Goal: Transaction & Acquisition: Purchase product/service

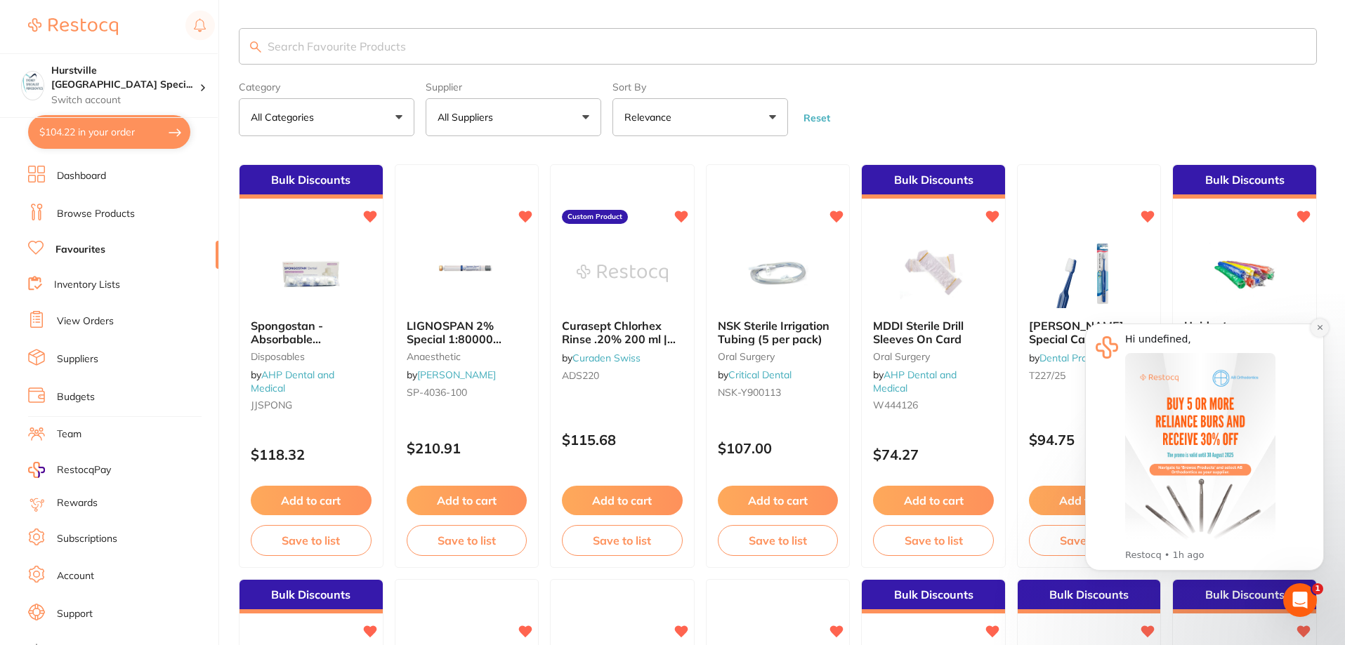
click at [1310, 330] on button "Dismiss notification" at bounding box center [1319, 328] width 18 height 18
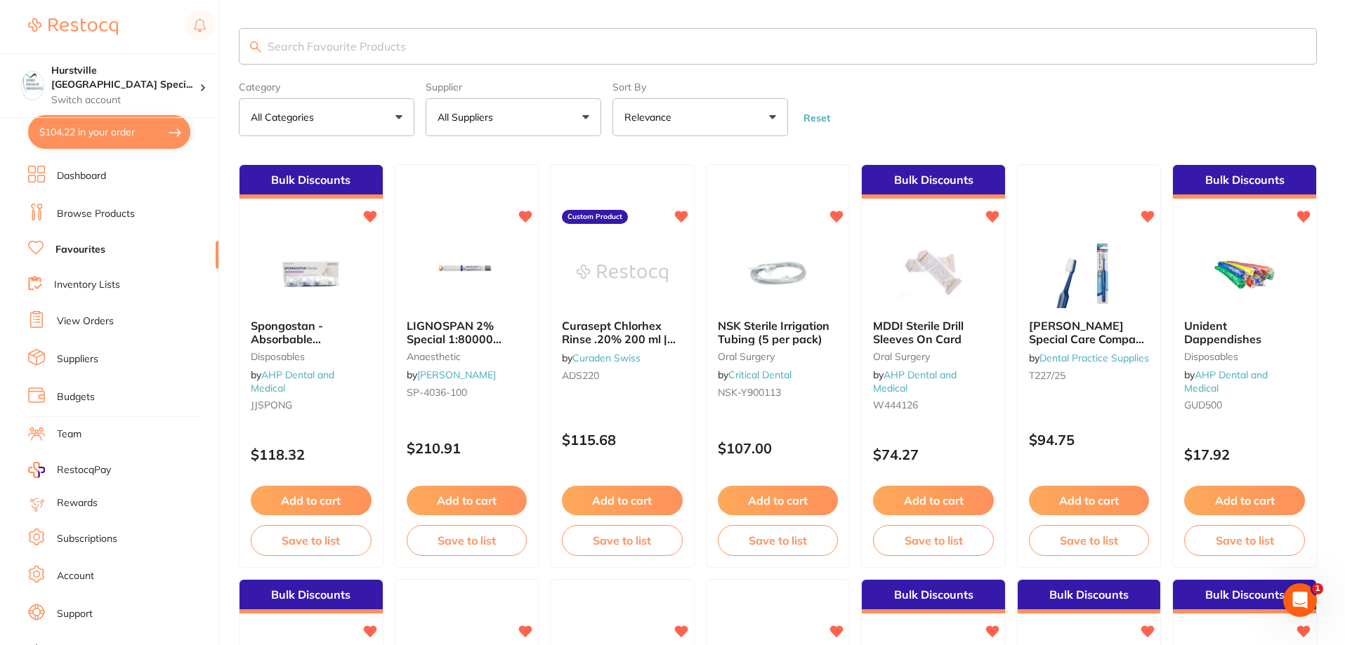
click at [506, 124] on button "All Suppliers" at bounding box center [514, 117] width 176 height 38
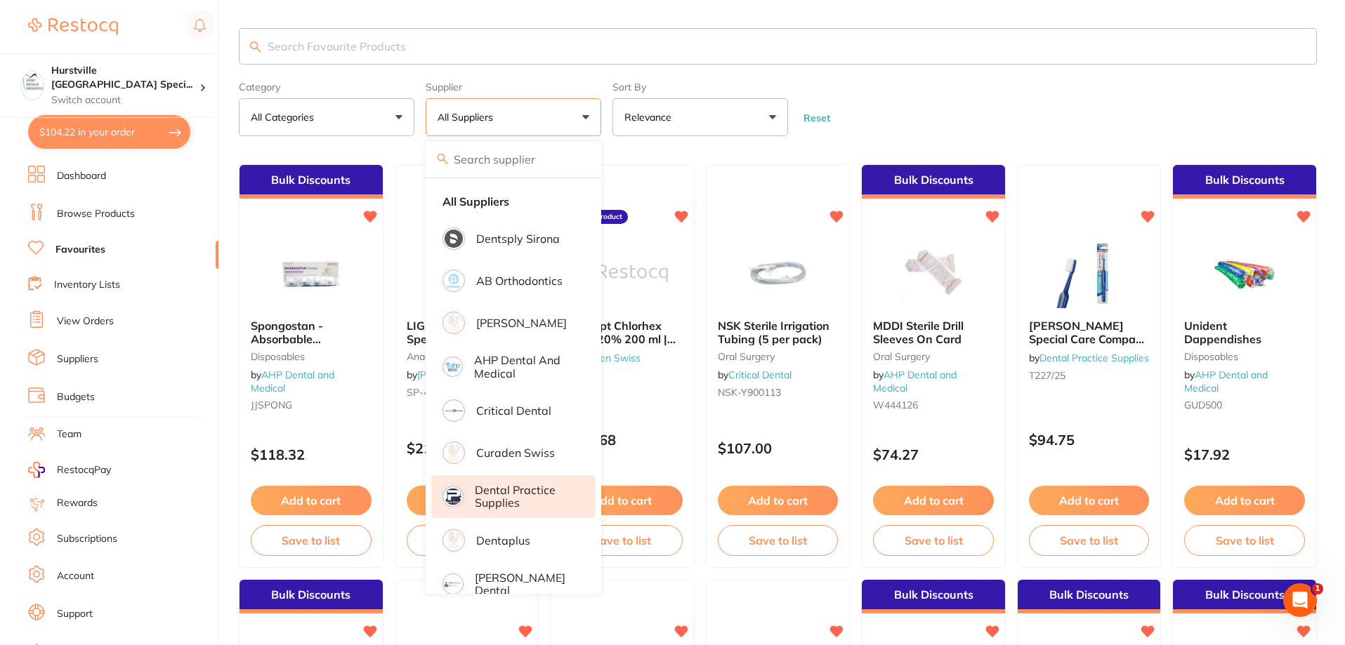
scroll to position [281, 0]
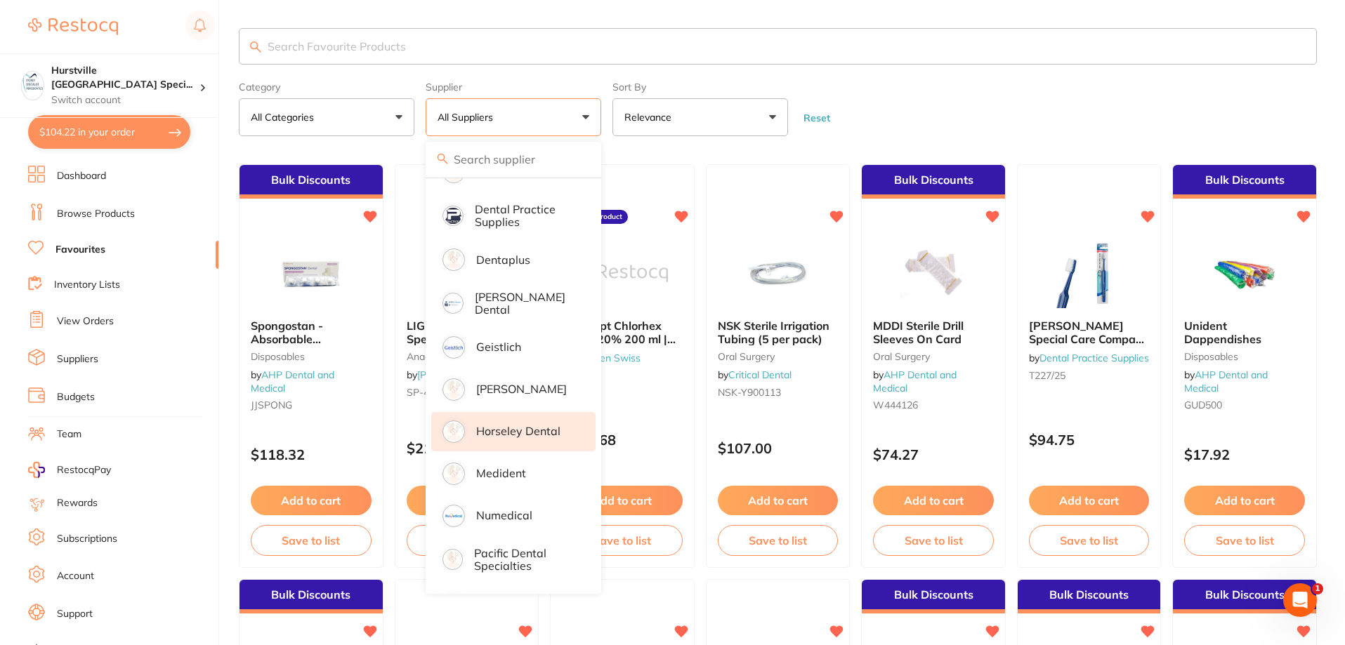
click at [539, 438] on p "Horseley Dental" at bounding box center [518, 431] width 84 height 13
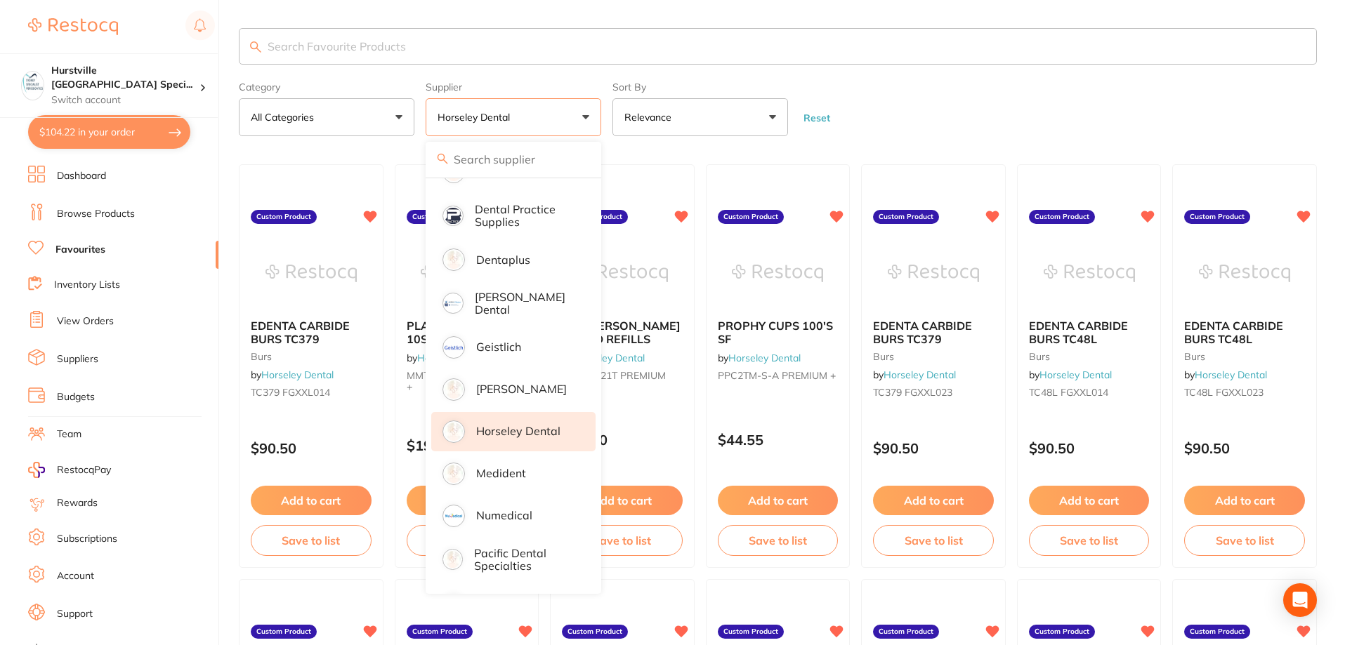
click at [1008, 121] on form "Category All Categories All Categories burs Clear Category false All Categories…" at bounding box center [778, 106] width 1078 height 60
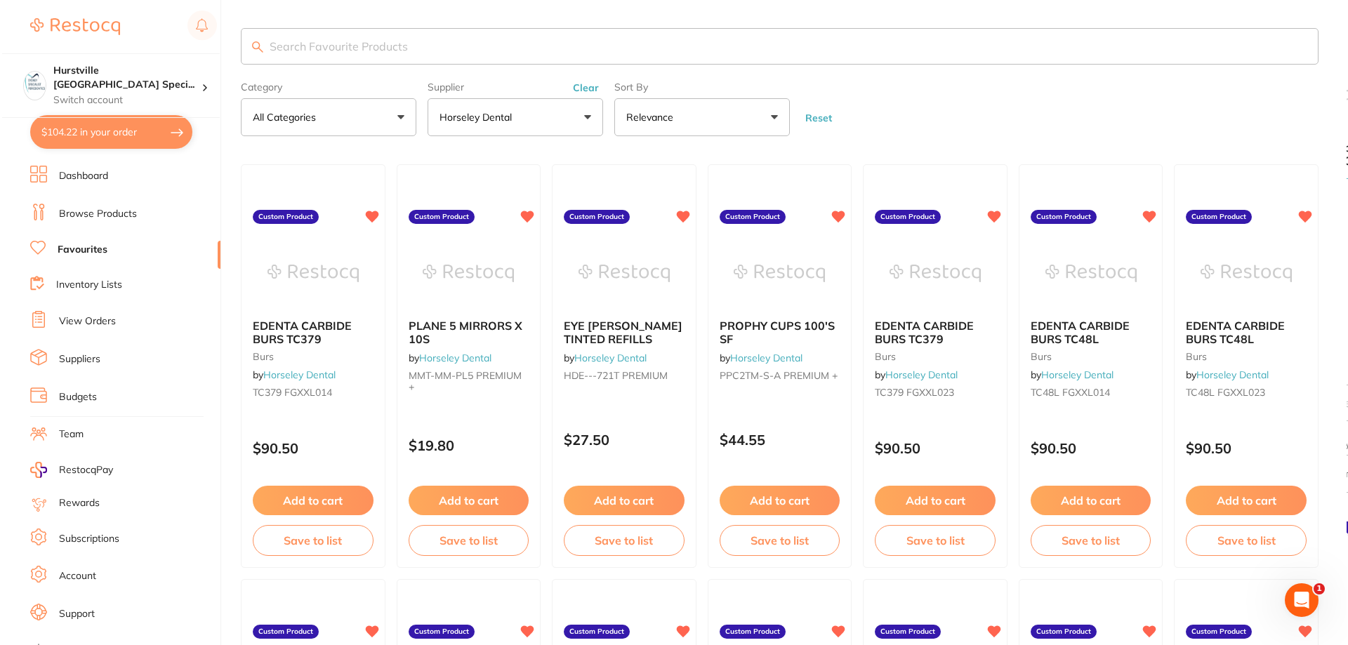
scroll to position [0, 0]
click at [423, 57] on input "search" at bounding box center [778, 46] width 1078 height 37
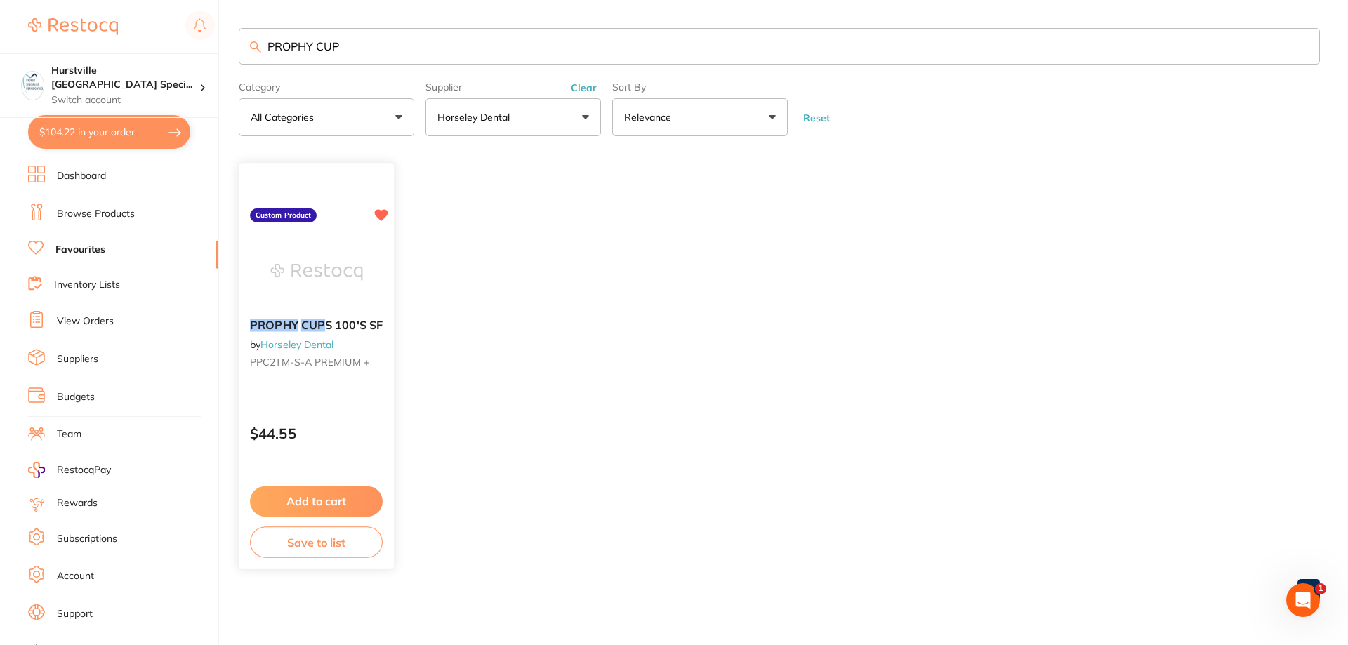
type input "PROPHY CUP"
click at [270, 343] on link "Horseley Dental" at bounding box center [297, 344] width 73 height 13
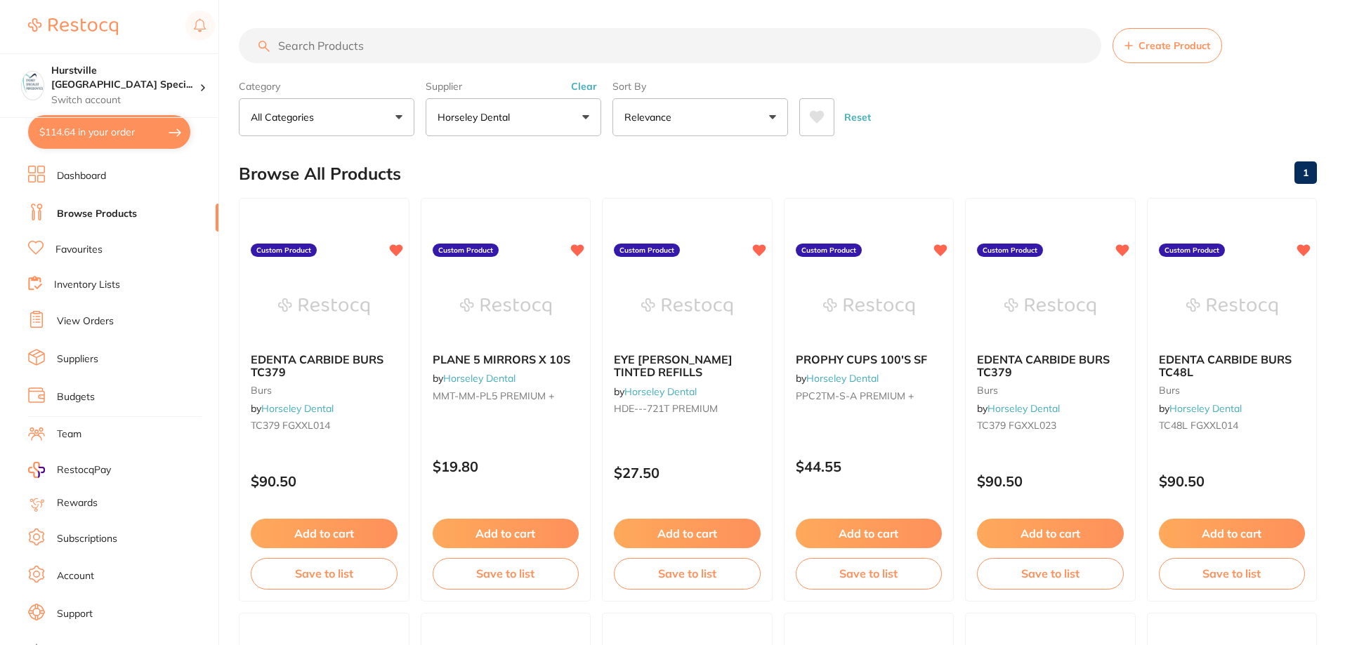
click at [425, 52] on input "search" at bounding box center [670, 45] width 862 height 35
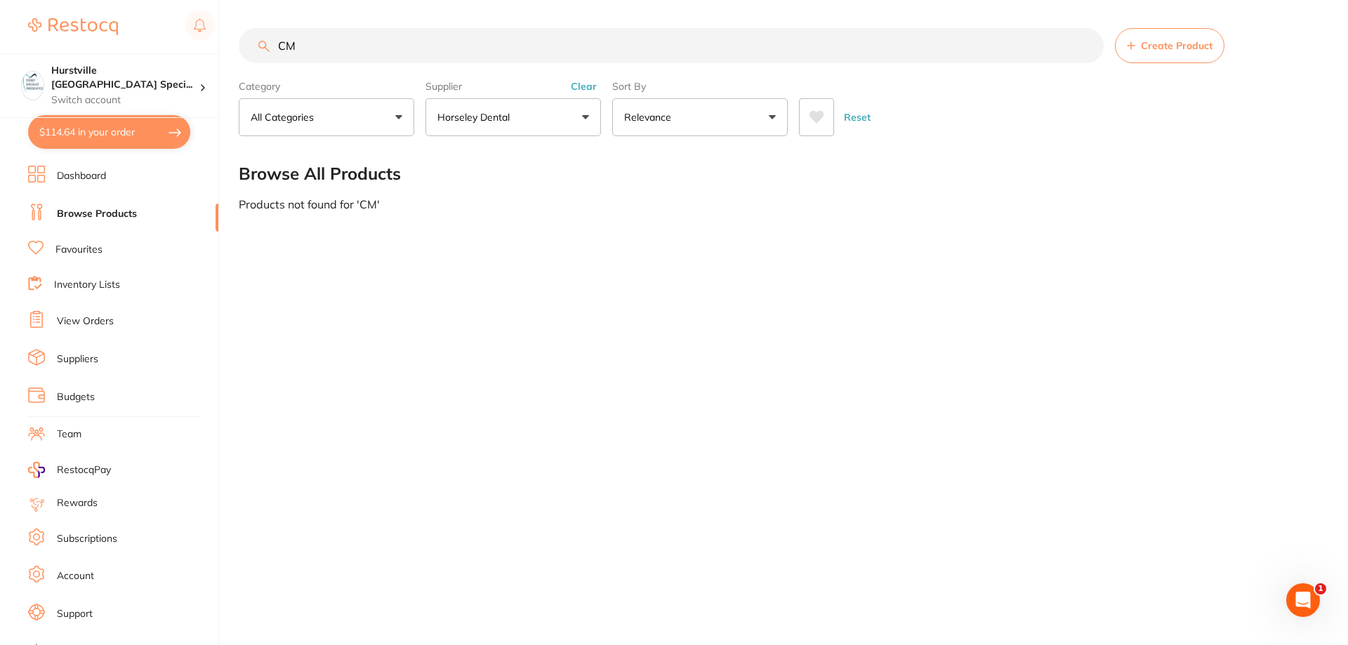
type input "C"
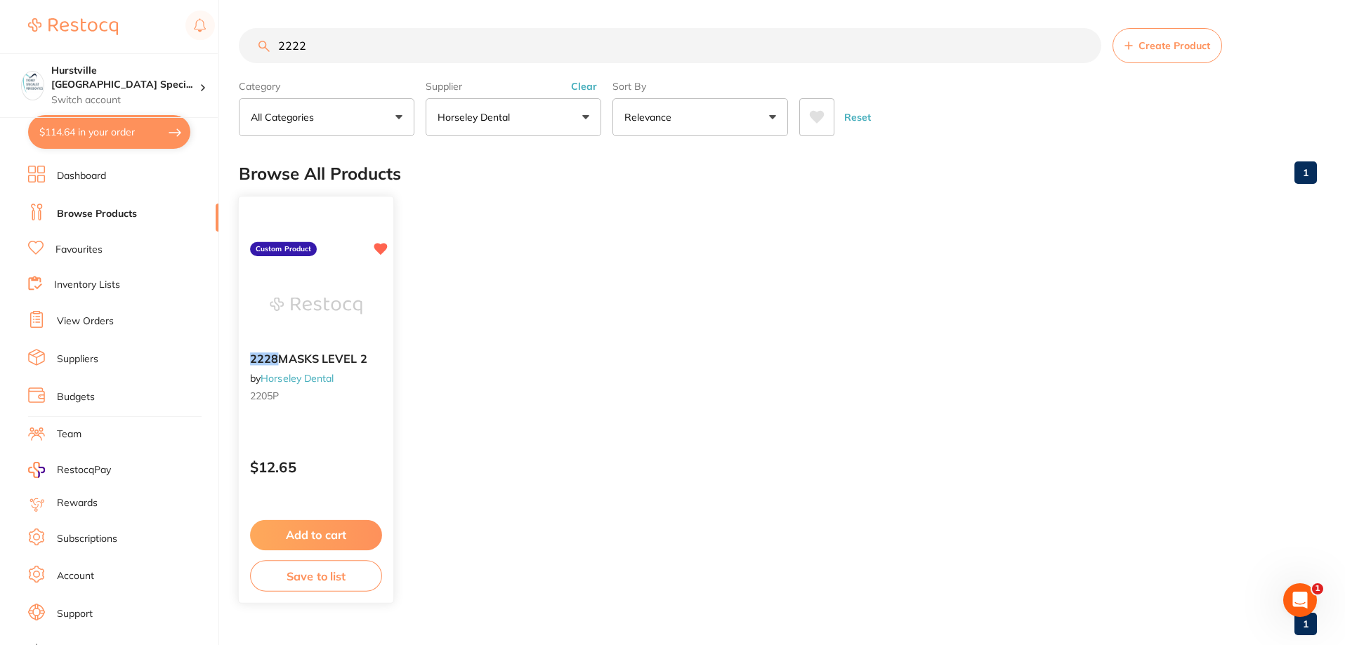
type input "2222"
click at [344, 369] on div "2228 MASKS LEVEL 2 by Horseley Dental 2205P" at bounding box center [316, 379] width 154 height 77
click at [79, 134] on button "$114.64 in your order" at bounding box center [109, 132] width 162 height 34
checkbox input "true"
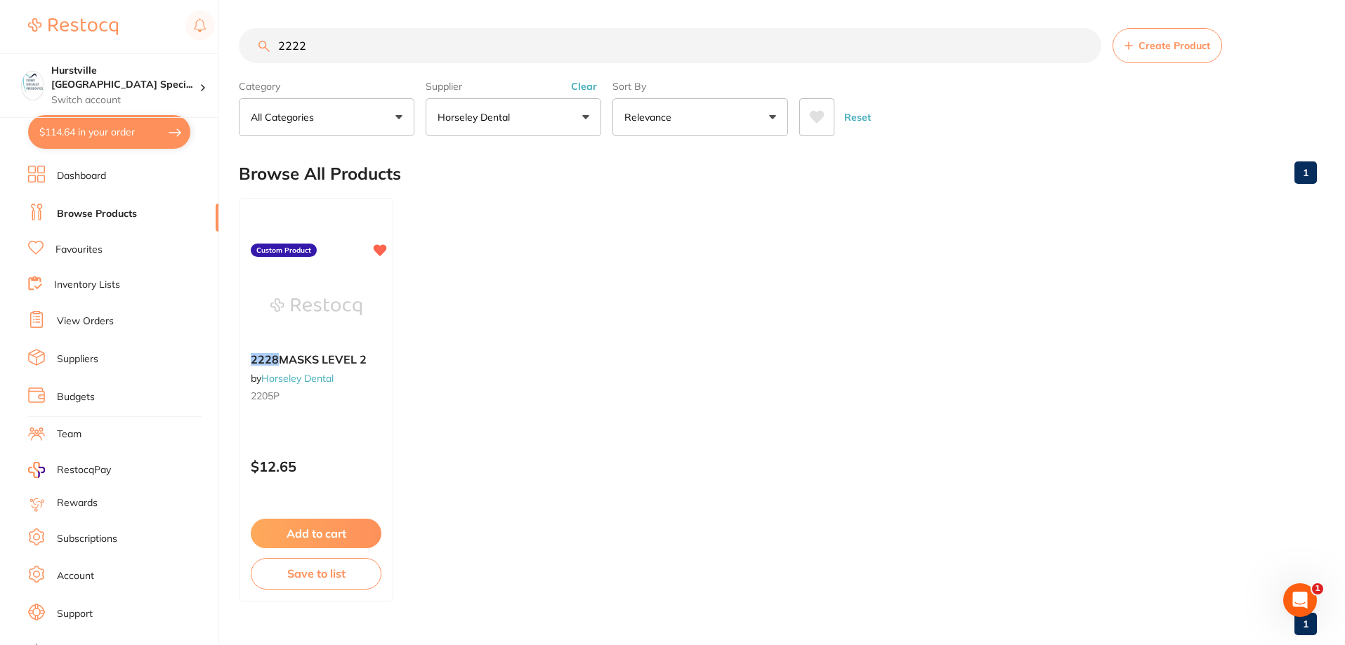
checkbox input "true"
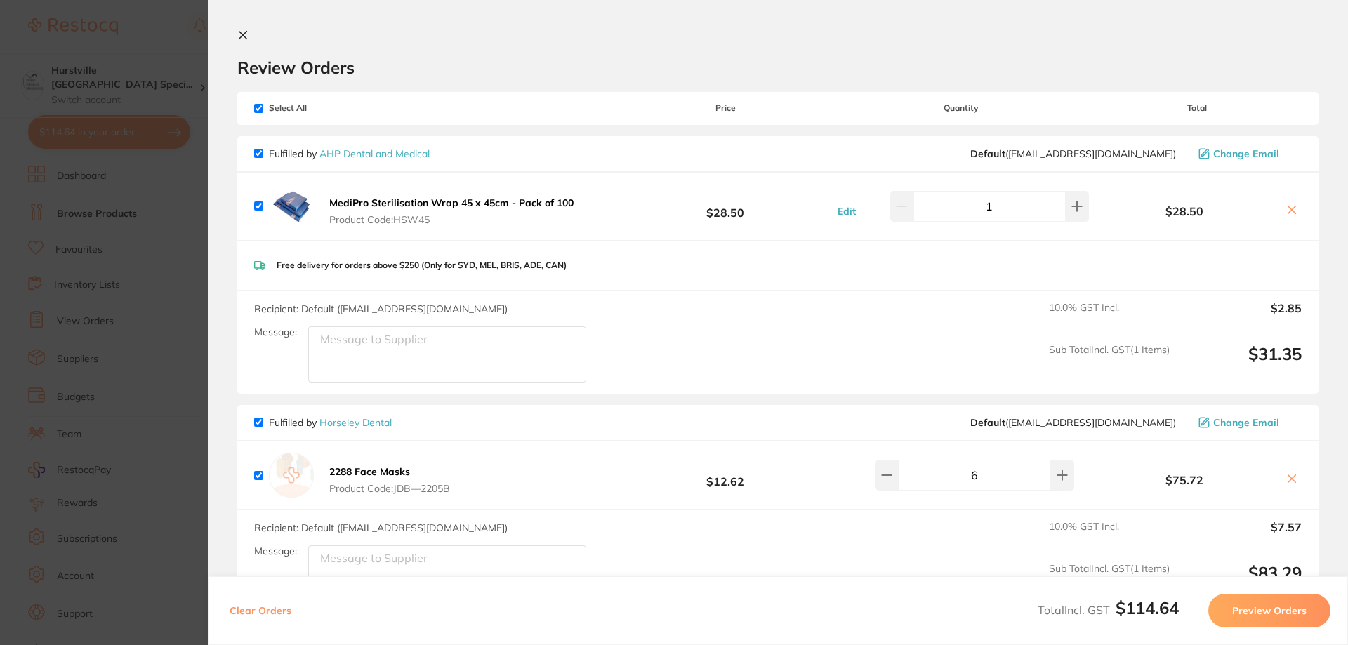
click at [234, 35] on section "Review Orders Your orders are being processed and we will notify you once we ha…" at bounding box center [778, 322] width 1140 height 645
click at [240, 32] on icon at bounding box center [243, 36] width 8 height 8
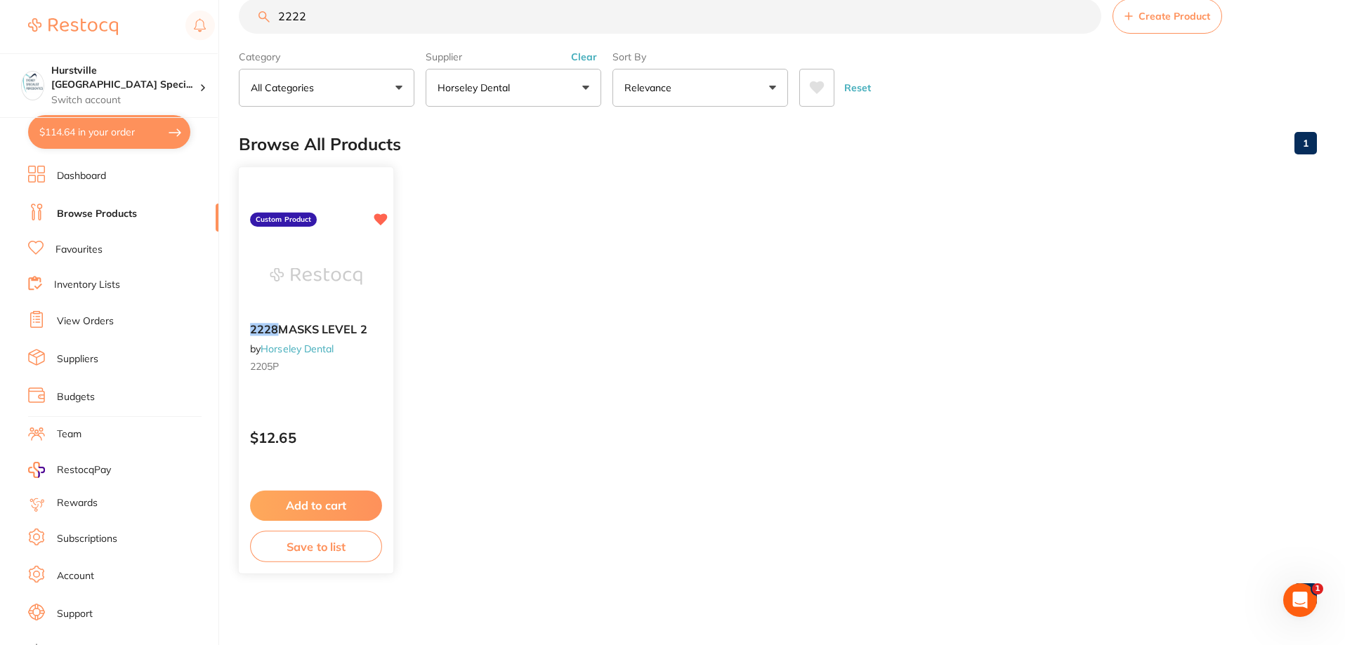
click at [301, 331] on span "MASKS LEVEL 2" at bounding box center [322, 329] width 88 height 14
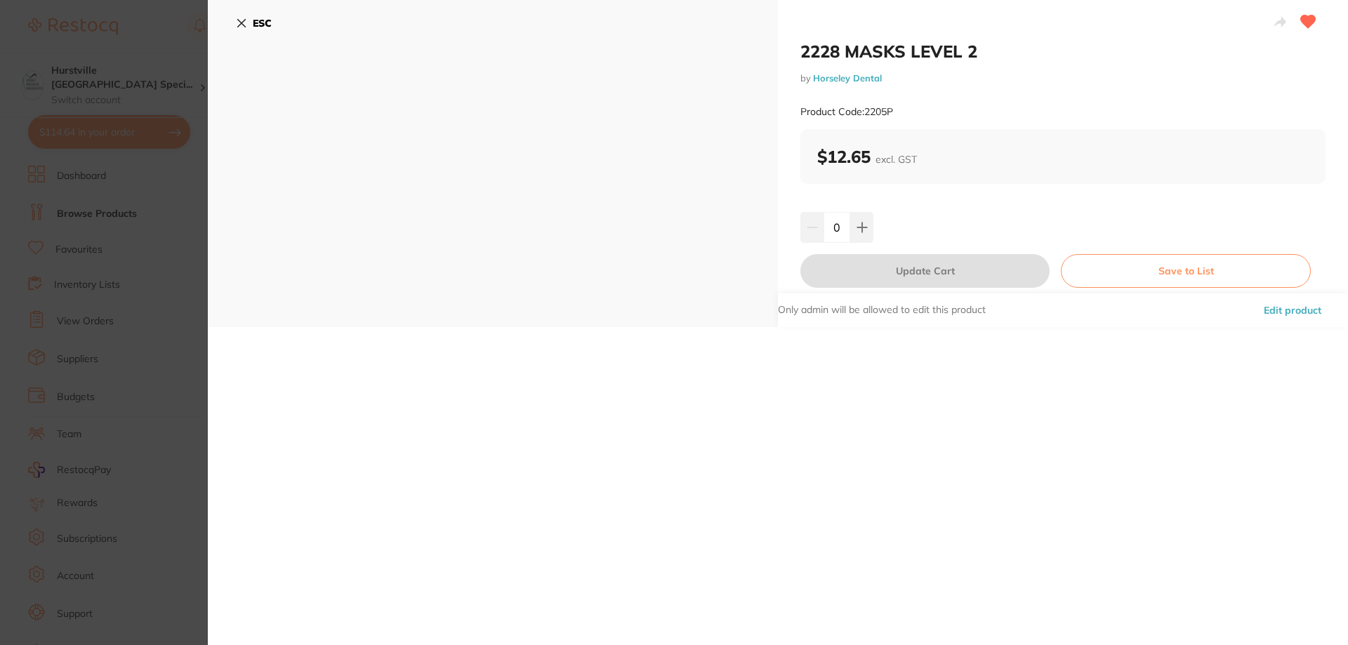
click at [236, 19] on icon at bounding box center [241, 23] width 11 height 11
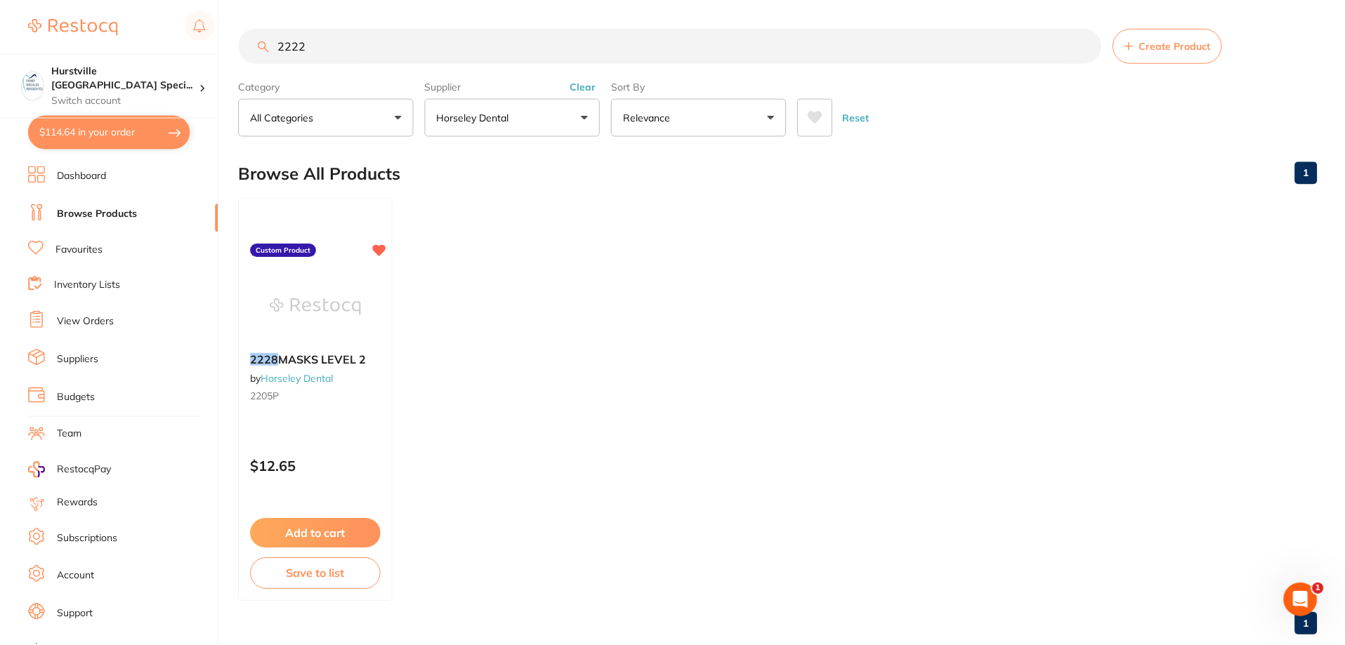
scroll to position [29, 0]
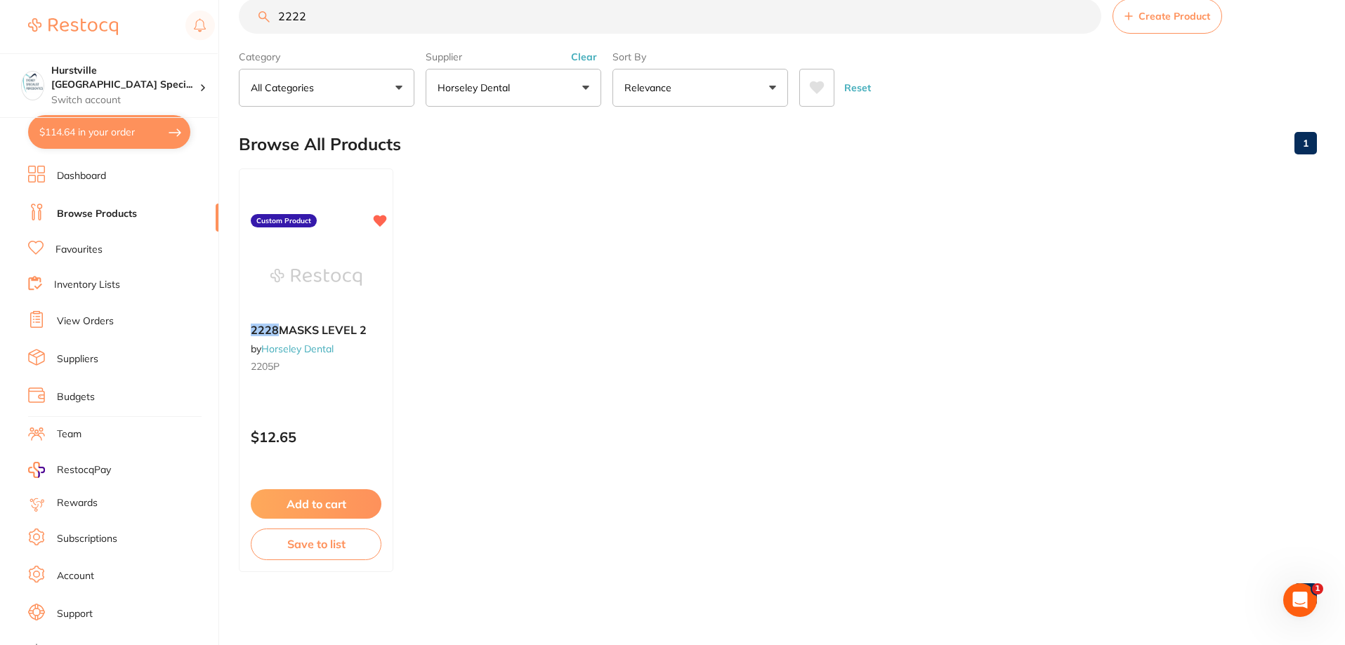
click at [58, 129] on button "$114.64 in your order" at bounding box center [109, 132] width 162 height 34
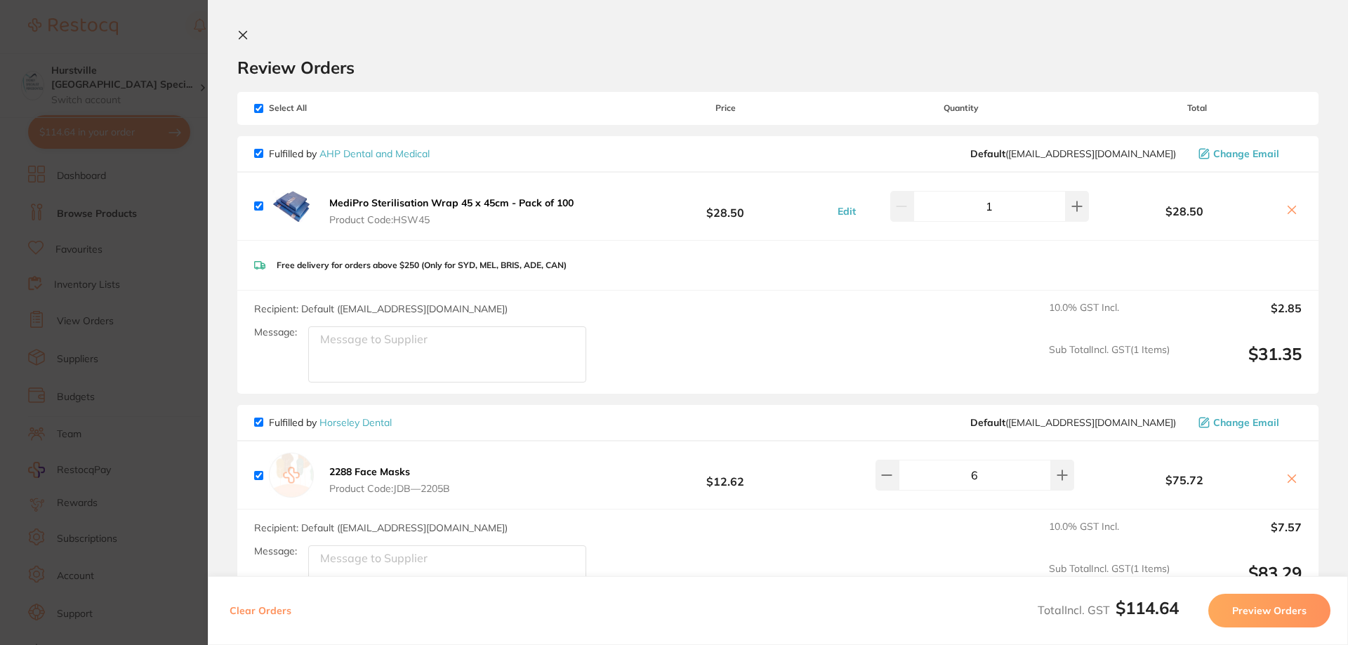
click at [1290, 474] on icon at bounding box center [1292, 478] width 11 height 11
click at [1287, 475] on icon at bounding box center [1292, 478] width 11 height 11
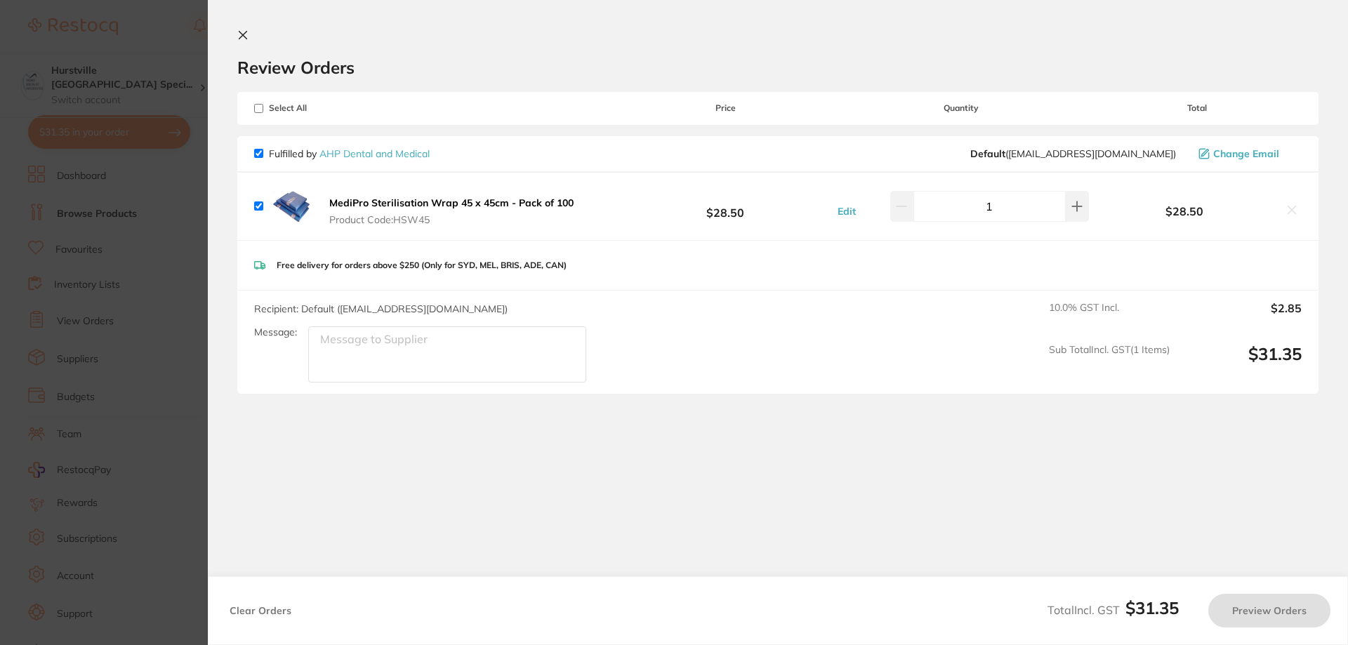
checkbox input "true"
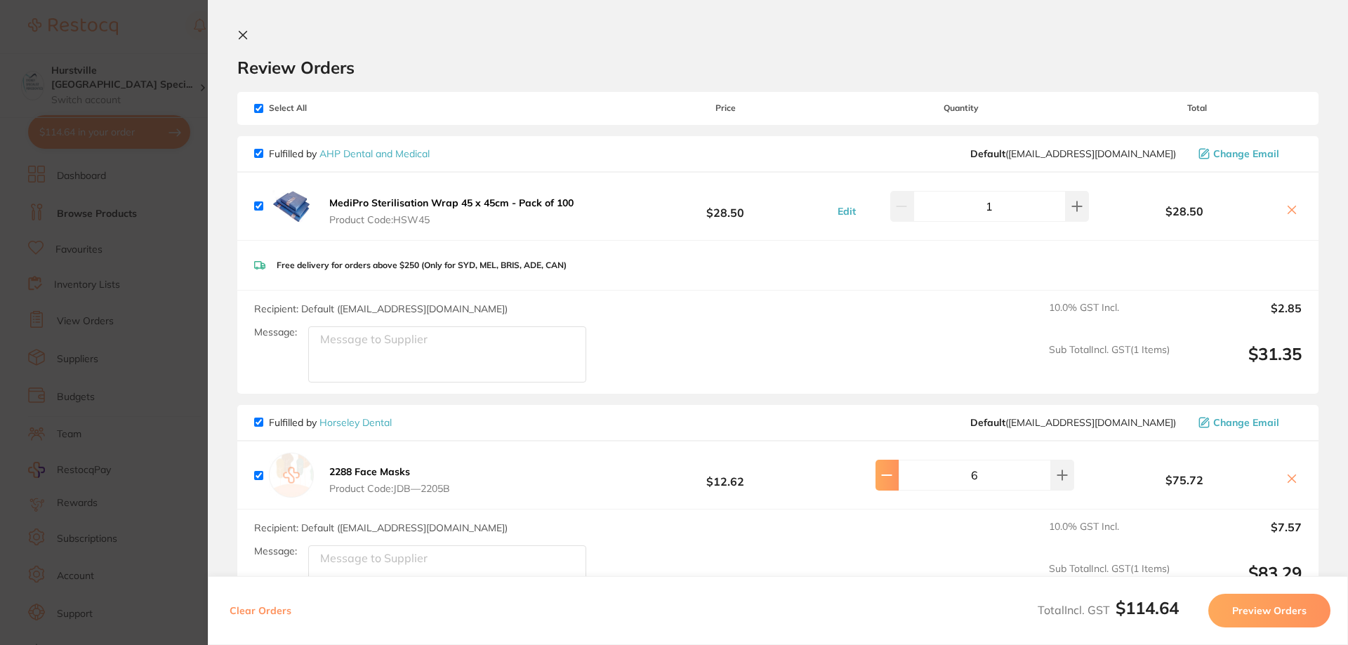
click at [896, 212] on icon at bounding box center [901, 206] width 11 height 11
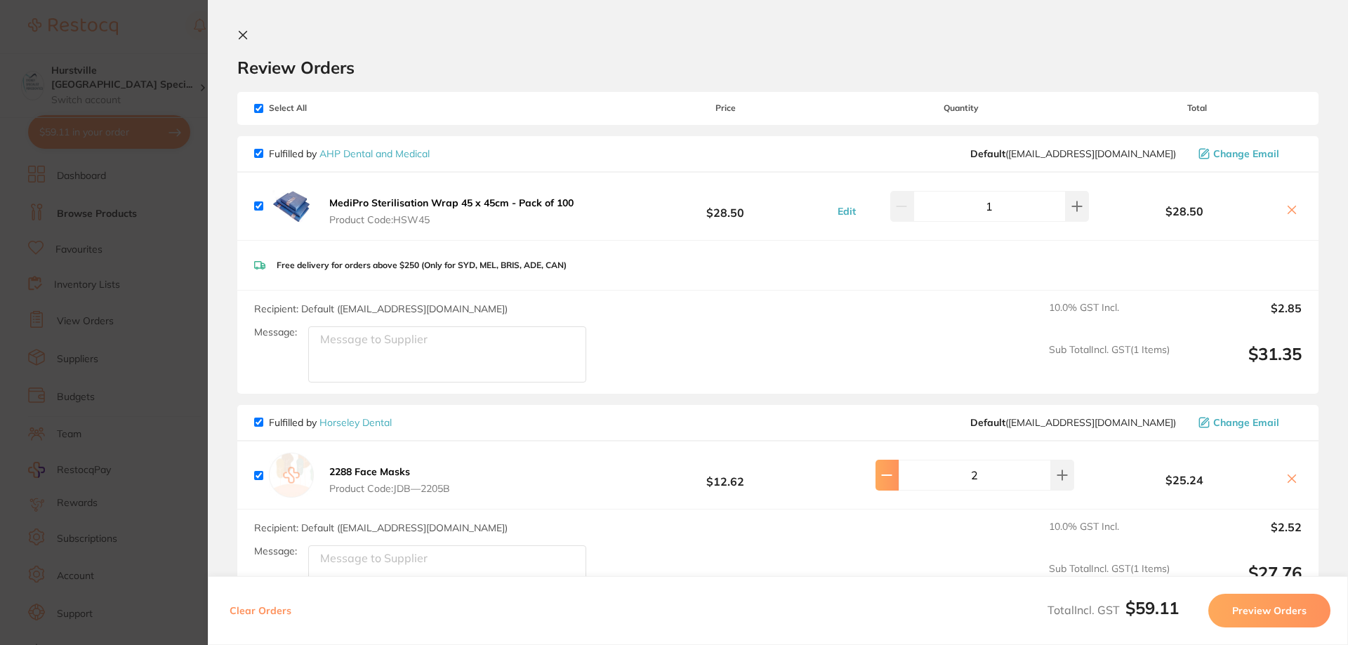
type input "1"
click at [1293, 488] on div "2288 Face Masks Product Code: JDB—2205B $12.62 1 $12.62" at bounding box center [777, 475] width 1081 height 67
click at [1290, 478] on icon at bounding box center [1293, 479] width 8 height 8
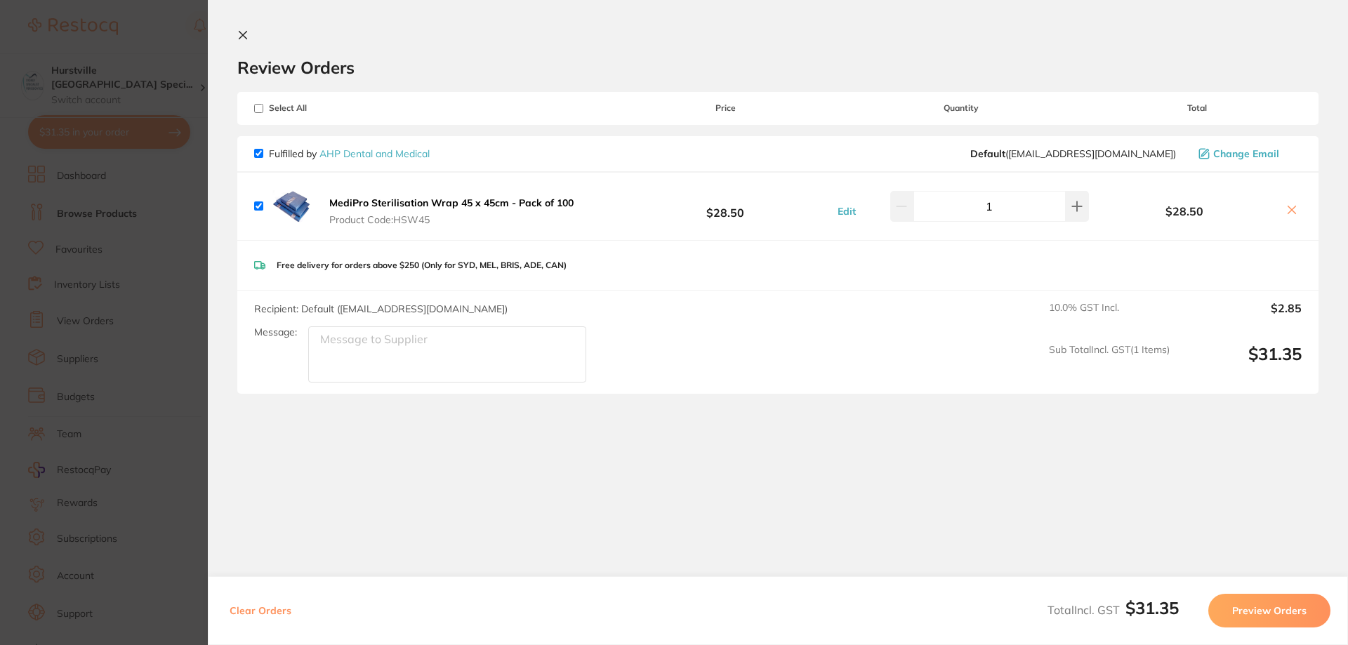
checkbox input "true"
click at [239, 37] on icon at bounding box center [242, 34] width 11 height 11
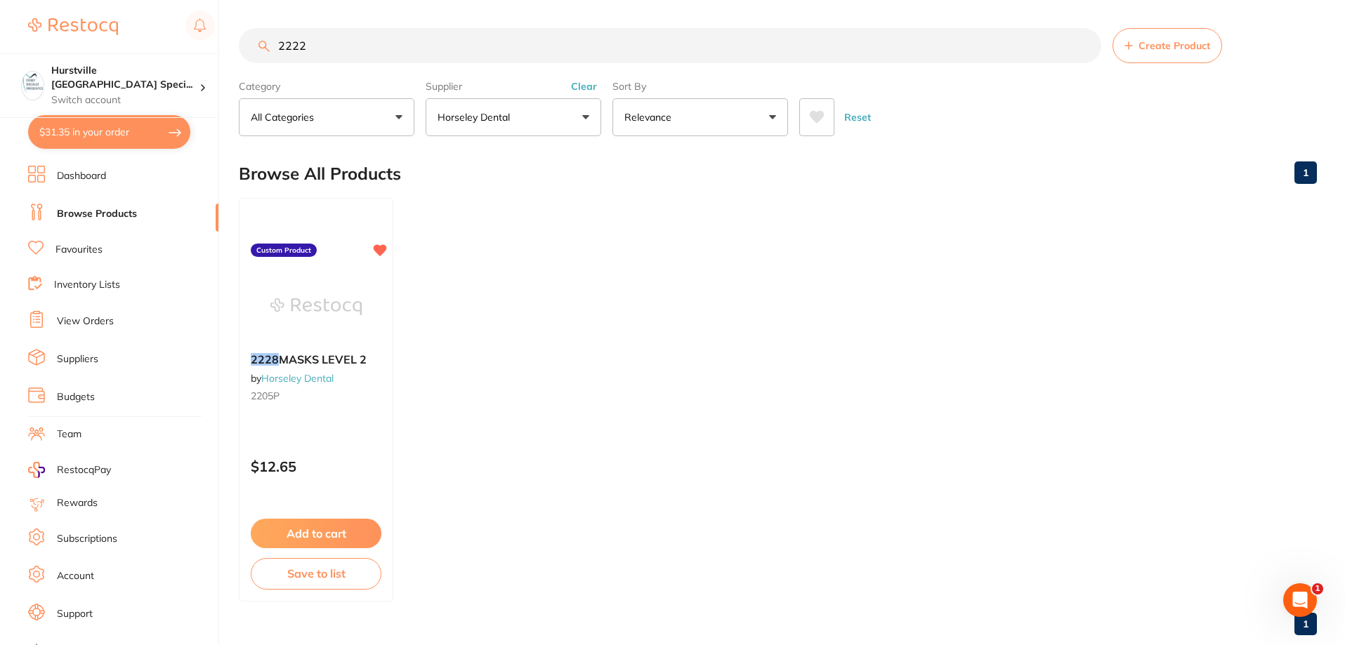
drag, startPoint x: 358, startPoint y: 9, endPoint x: 152, endPoint y: 10, distance: 206.5
click at [152, 10] on div "$31.35 Hurstville [GEOGRAPHIC_DATA] Speci... Switch account Hurstville [GEOGRAP…" at bounding box center [672, 322] width 1345 height 645
click at [339, 369] on div "2228 MASKS LEVEL 2 by Horseley Dental 2205P" at bounding box center [316, 379] width 154 height 77
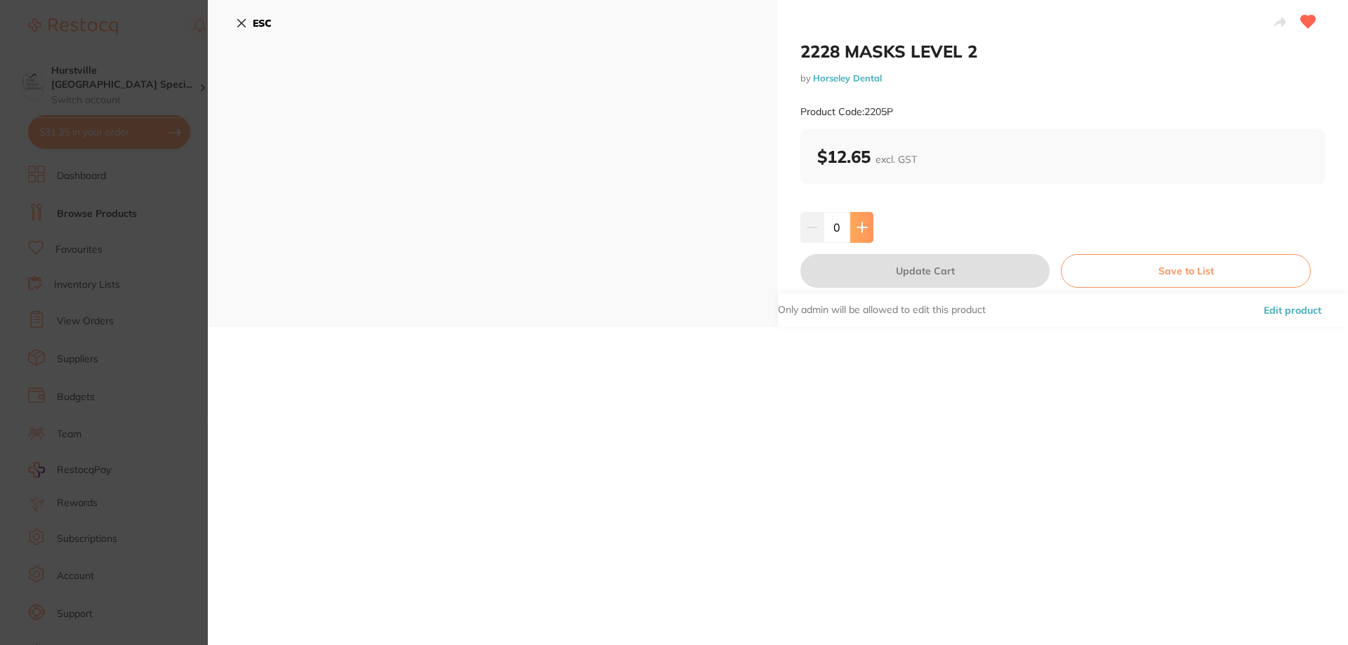
click at [869, 221] on button at bounding box center [861, 227] width 23 height 31
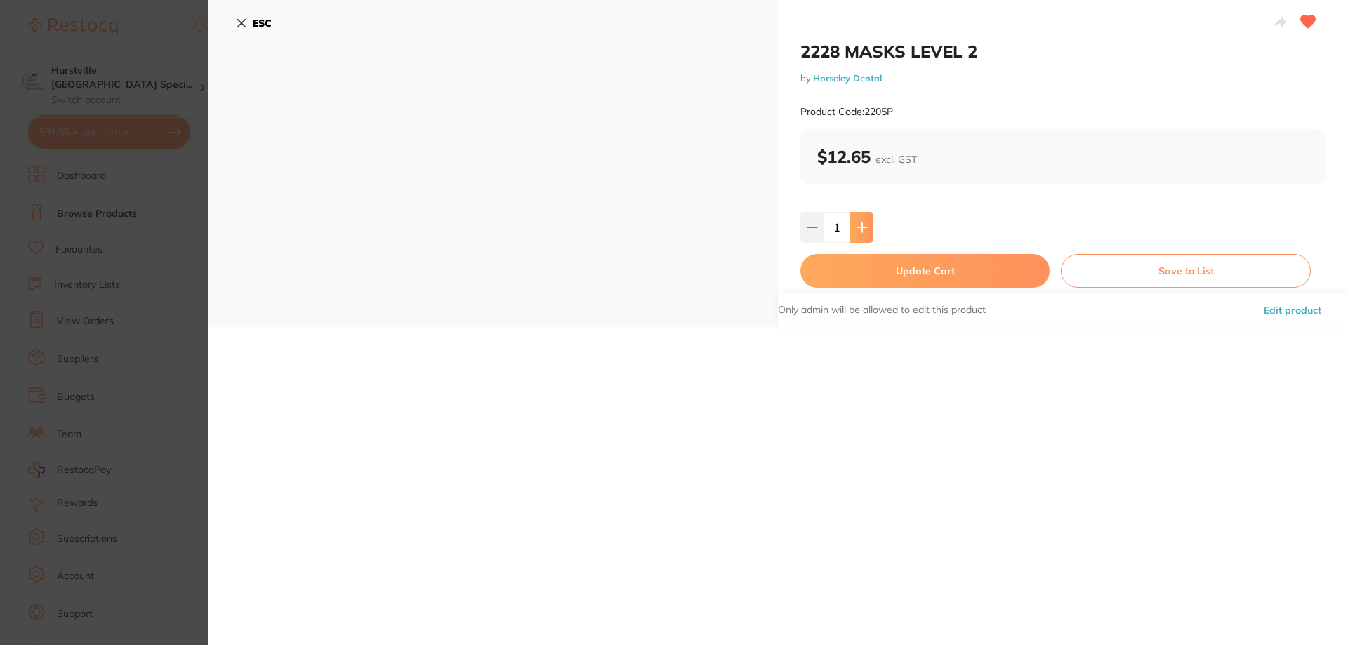
click at [869, 221] on button at bounding box center [861, 227] width 23 height 31
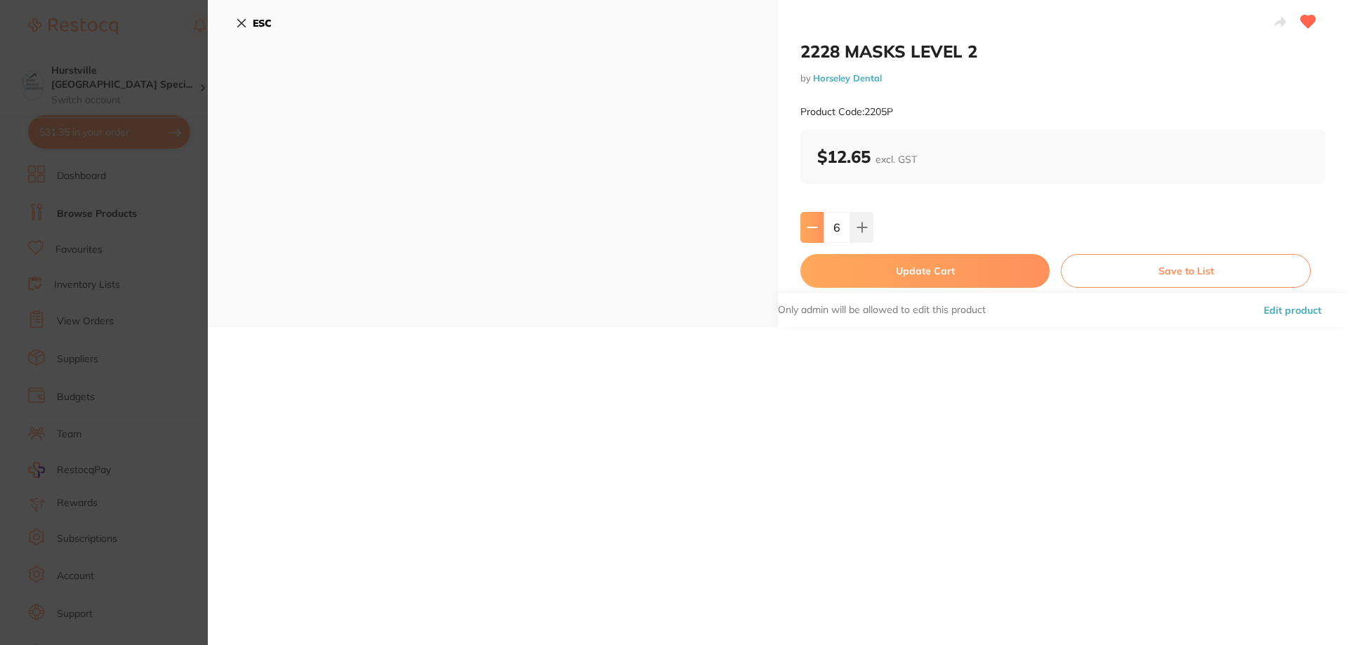
click at [811, 224] on icon at bounding box center [812, 227] width 11 height 11
type input "5"
click at [848, 261] on button "Update Cart" at bounding box center [925, 271] width 249 height 34
checkbox input "false"
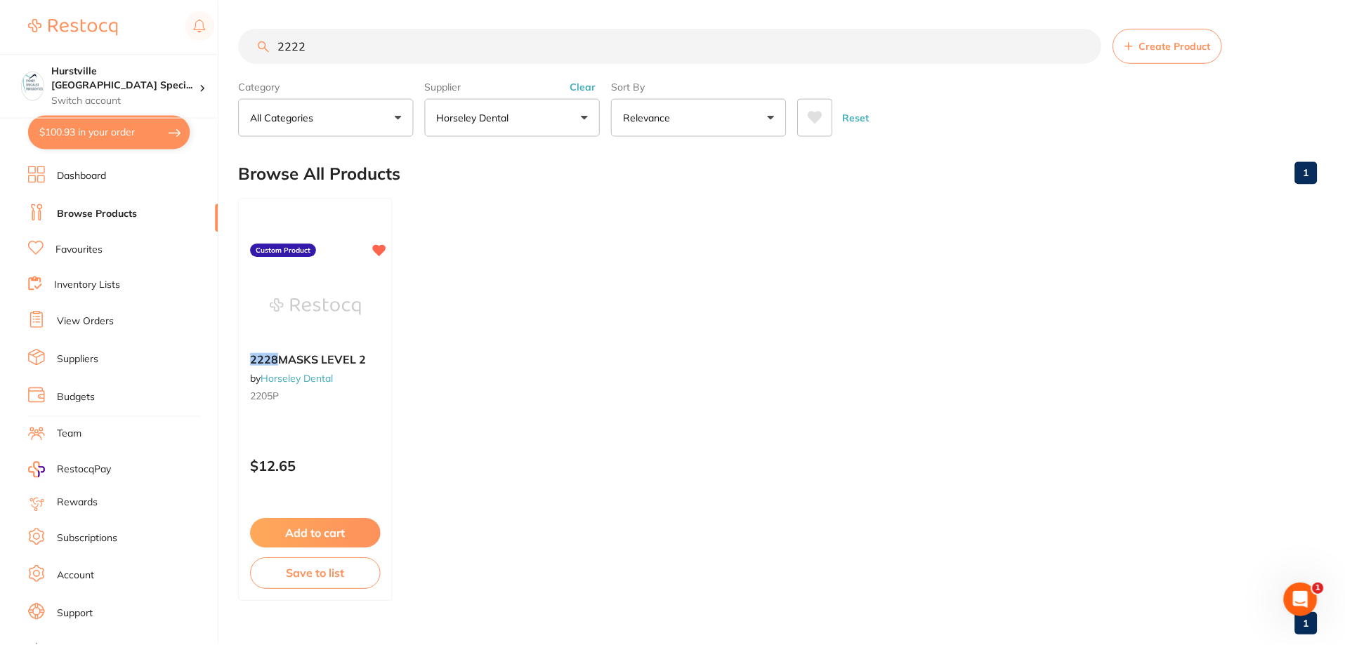
scroll to position [4, 0]
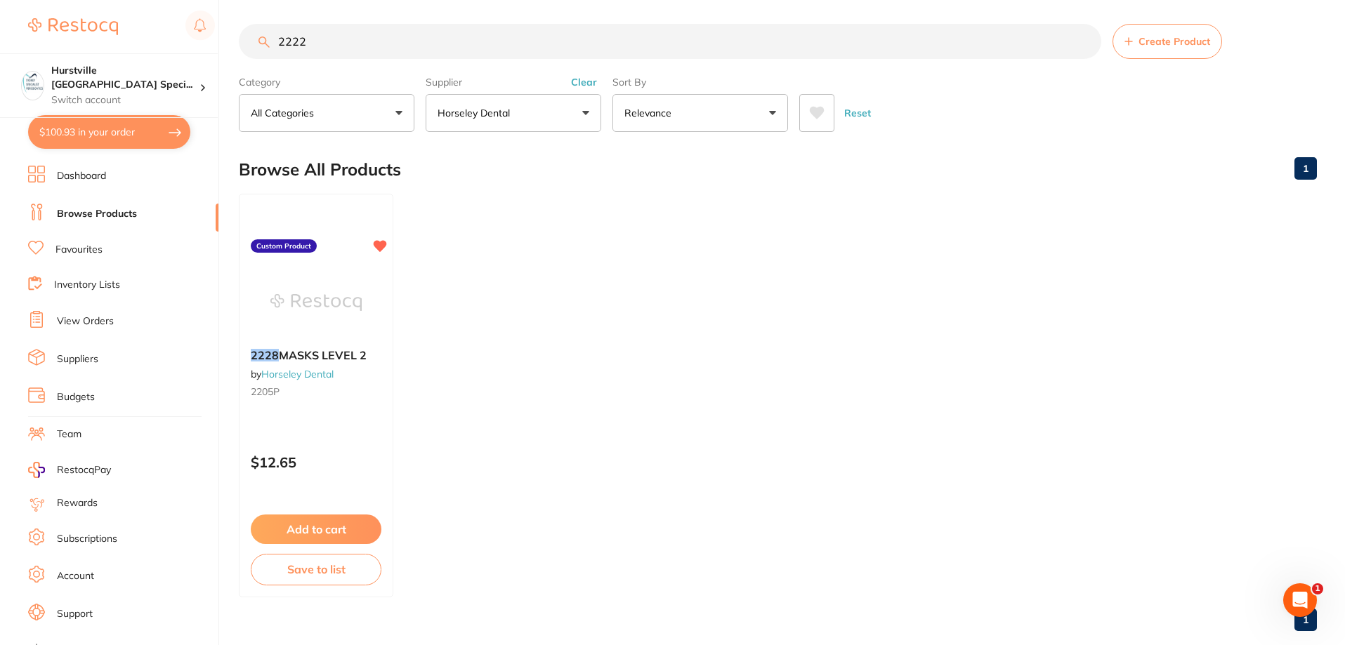
click at [312, 39] on input "2222" at bounding box center [670, 41] width 862 height 35
drag, startPoint x: 312, startPoint y: 39, endPoint x: 234, endPoint y: 52, distance: 79.1
click at [234, 52] on div "$100.93 Hurstville [GEOGRAPHIC_DATA] Speci... Switch account Hurstville [GEOGRA…" at bounding box center [672, 318] width 1345 height 645
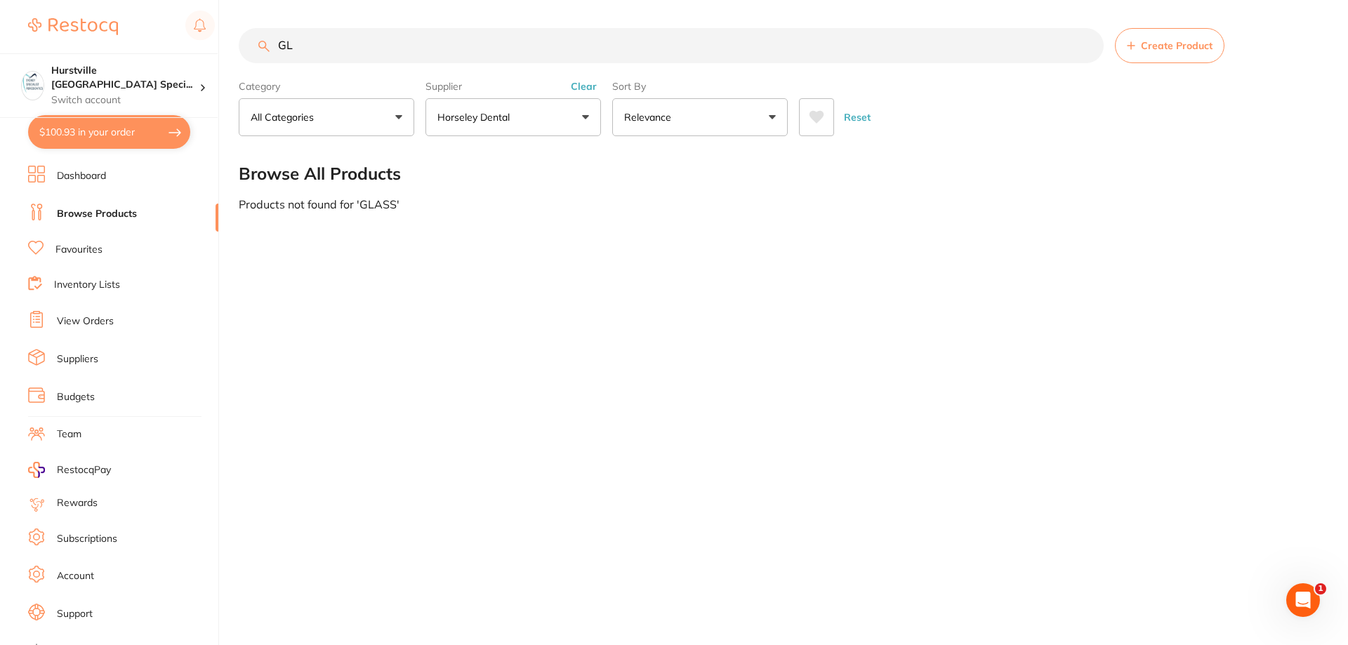
type input "G"
type input "g"
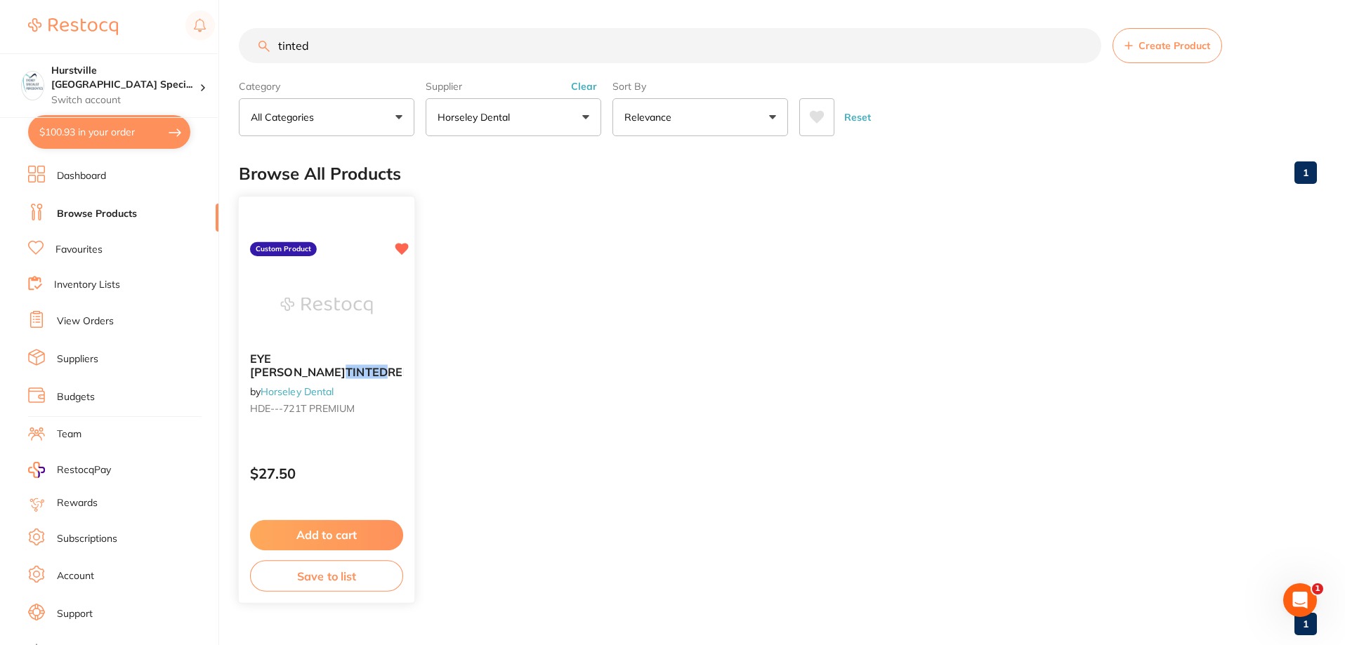
type input "tinted"
click at [346, 365] on em "TINTED" at bounding box center [367, 372] width 42 height 14
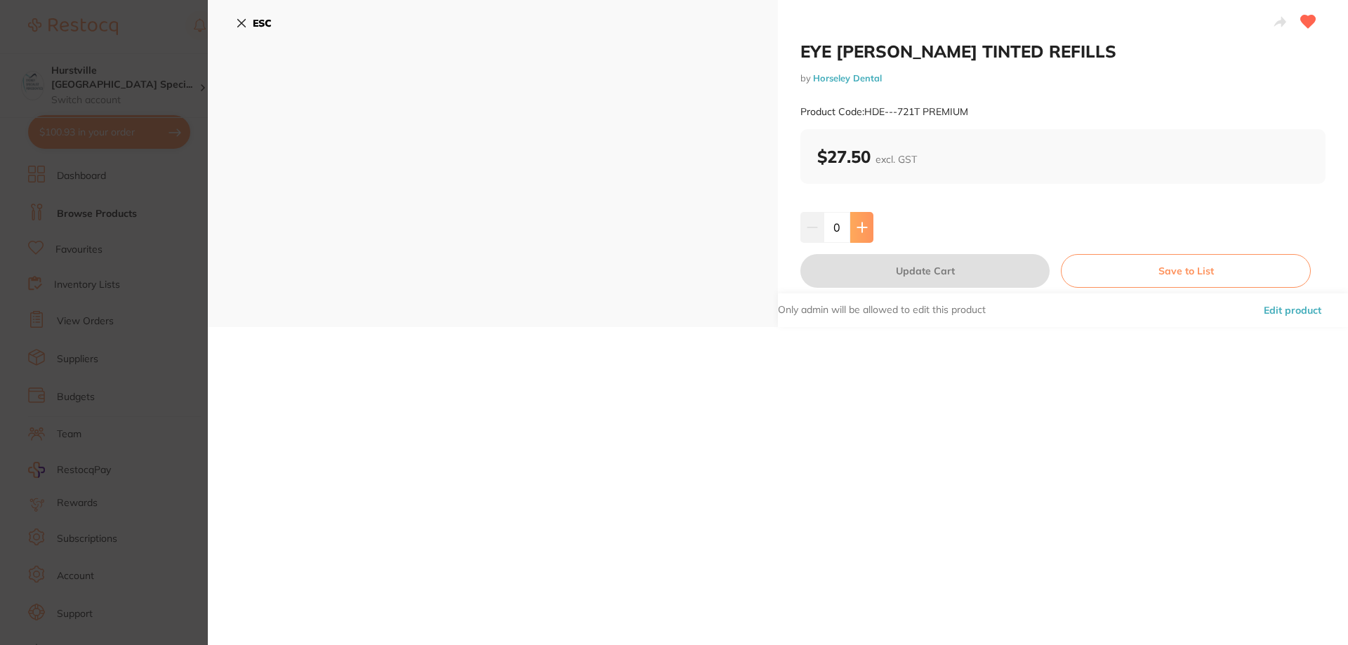
click at [869, 230] on button at bounding box center [861, 227] width 23 height 31
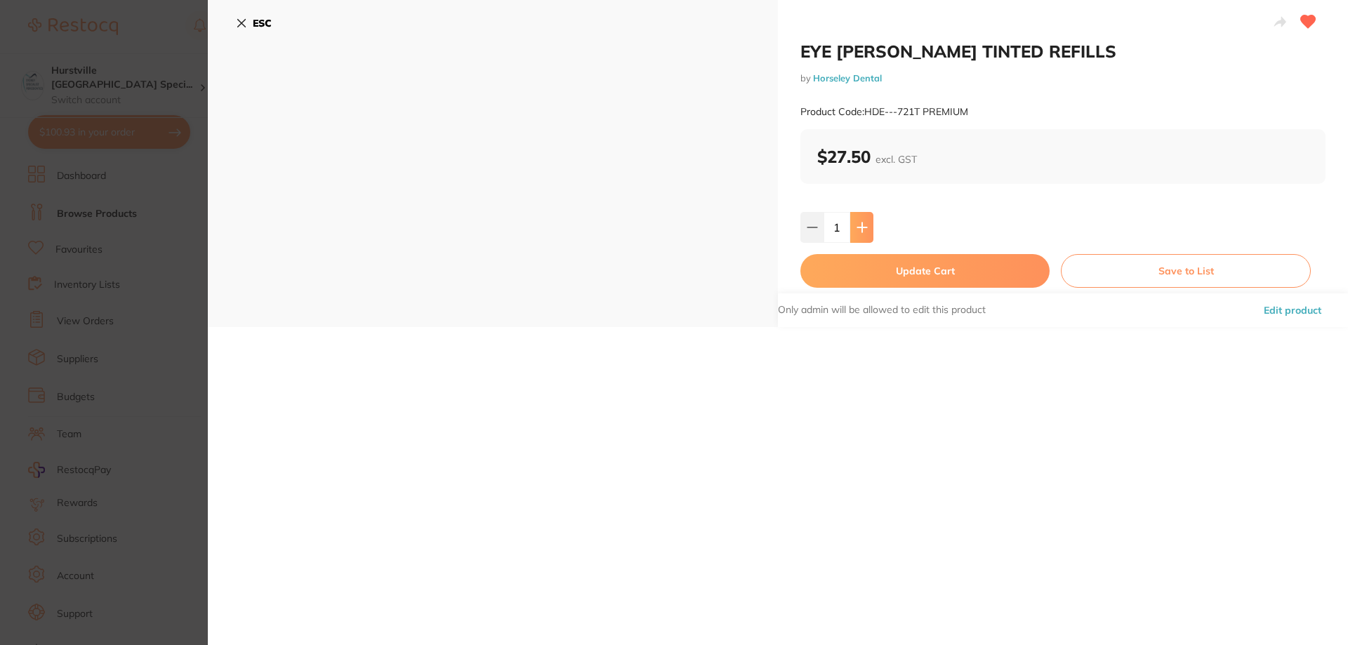
click at [869, 230] on button at bounding box center [861, 227] width 23 height 31
type input "5"
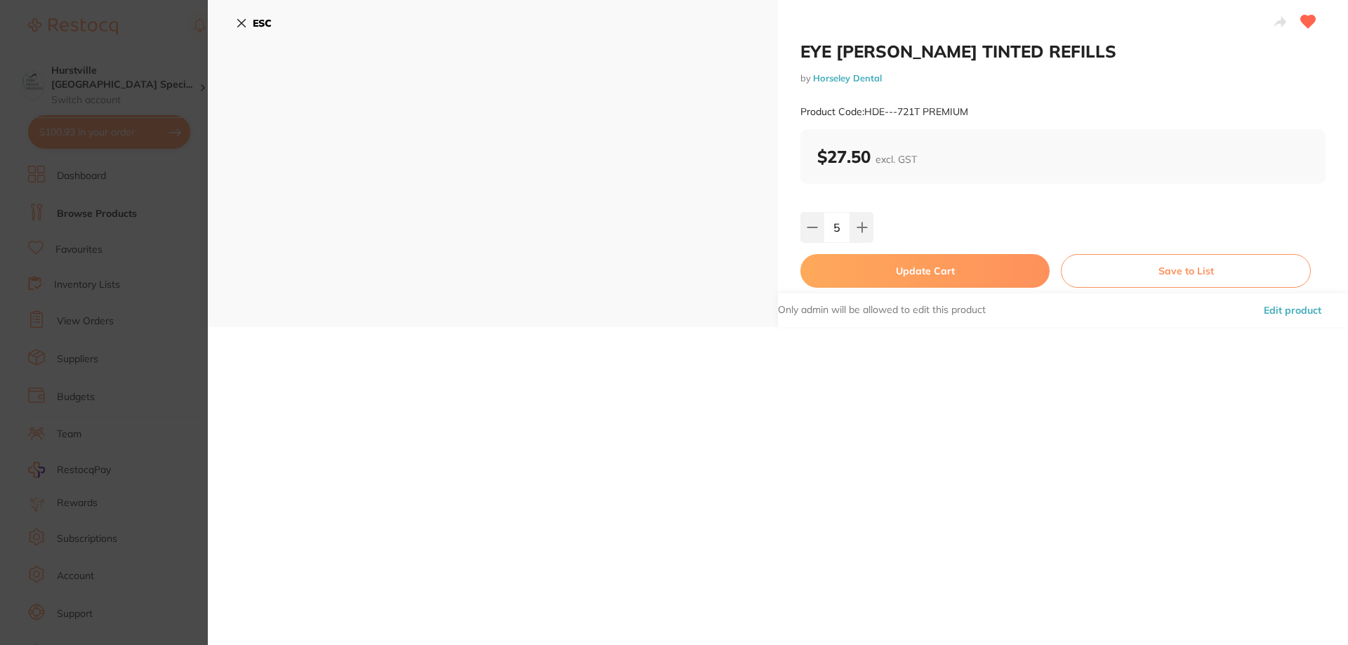
click at [873, 268] on button "Update Cart" at bounding box center [925, 271] width 249 height 34
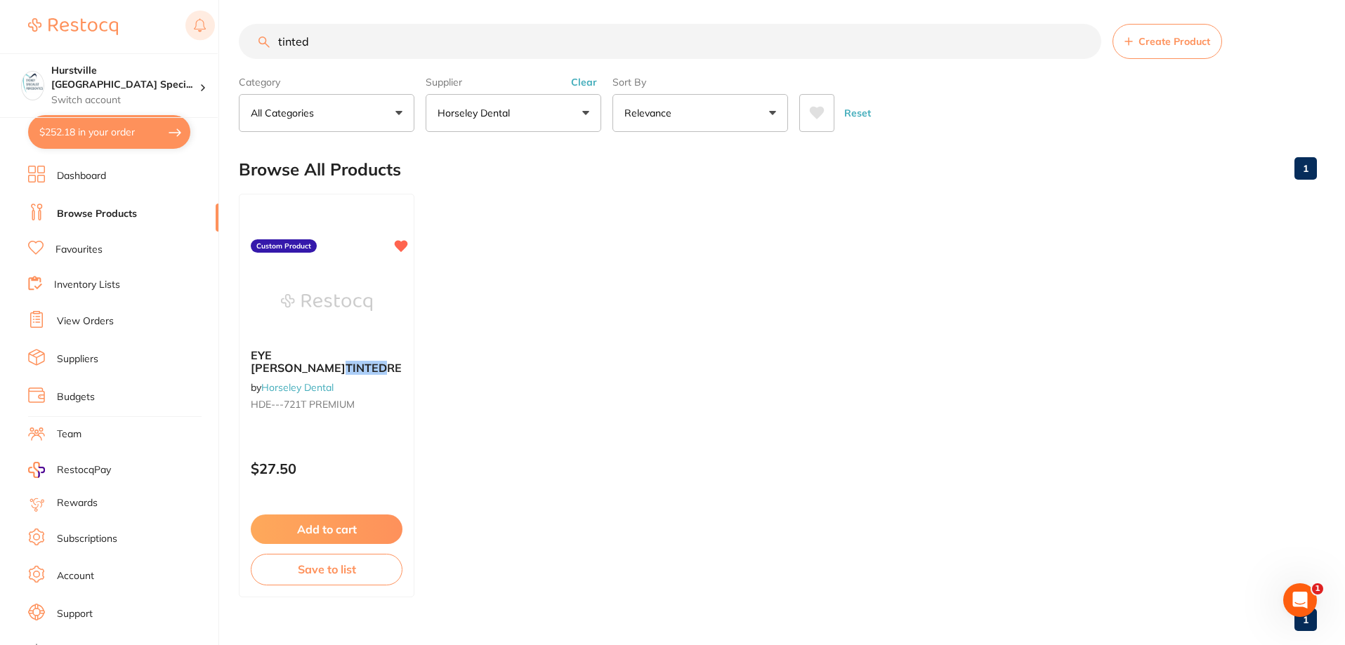
drag, startPoint x: 346, startPoint y: 48, endPoint x: 213, endPoint y: 34, distance: 134.1
click at [213, 34] on div "$252.18 Hurstville [GEOGRAPHIC_DATA] Speci... Switch account Hurstville [GEOGRA…" at bounding box center [672, 318] width 1345 height 645
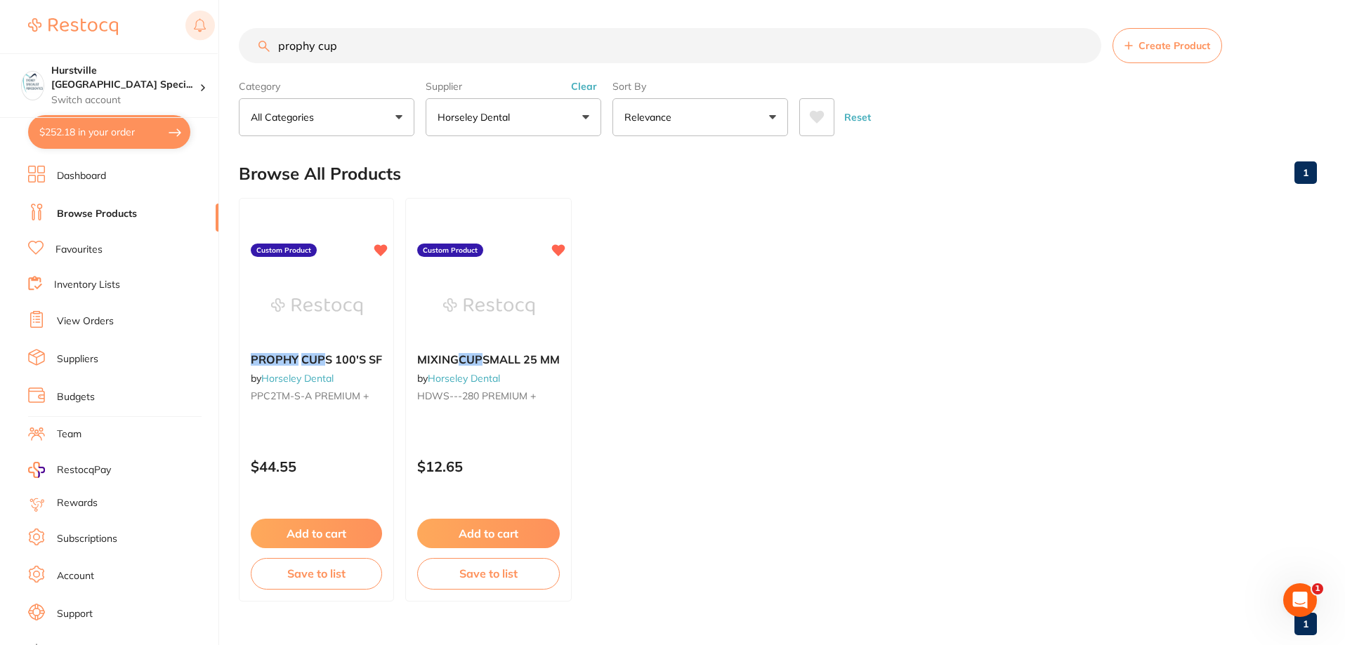
scroll to position [0, 0]
type input "prophy cup"
click at [334, 379] on link "Horseley Dental" at bounding box center [297, 378] width 73 height 13
click at [344, 536] on button "Add to cart" at bounding box center [316, 535] width 133 height 30
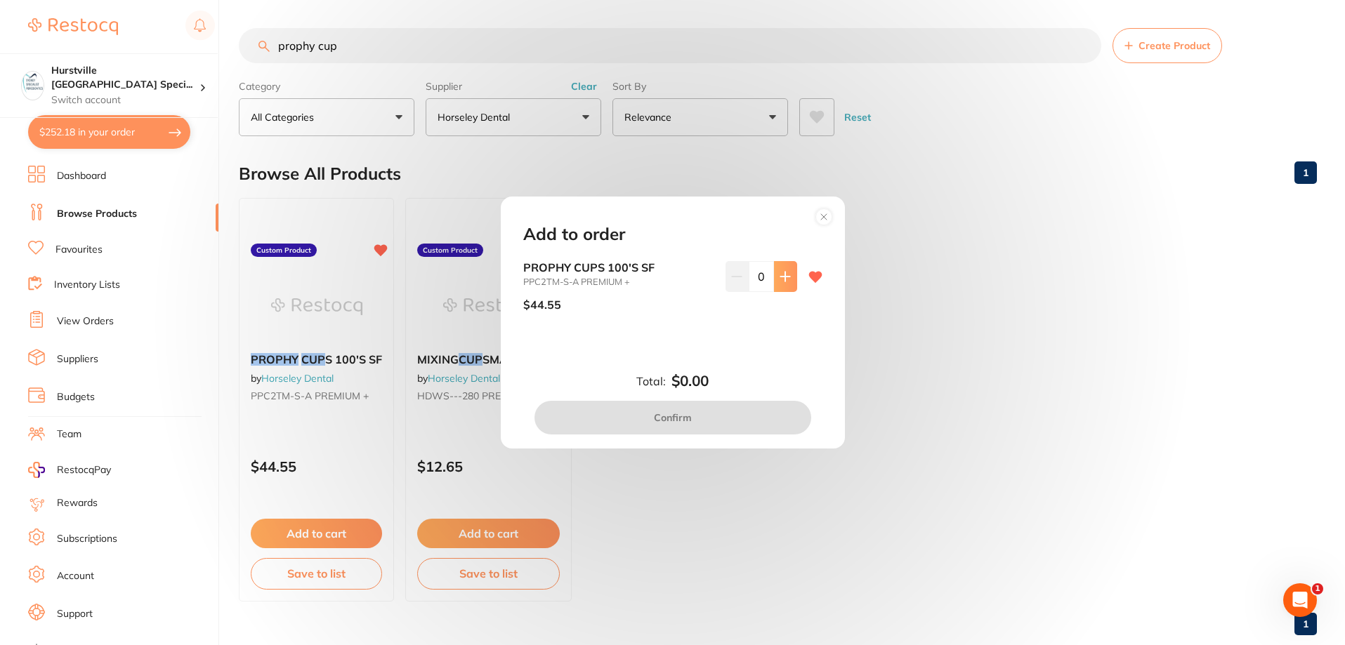
click at [784, 268] on button at bounding box center [785, 276] width 23 height 31
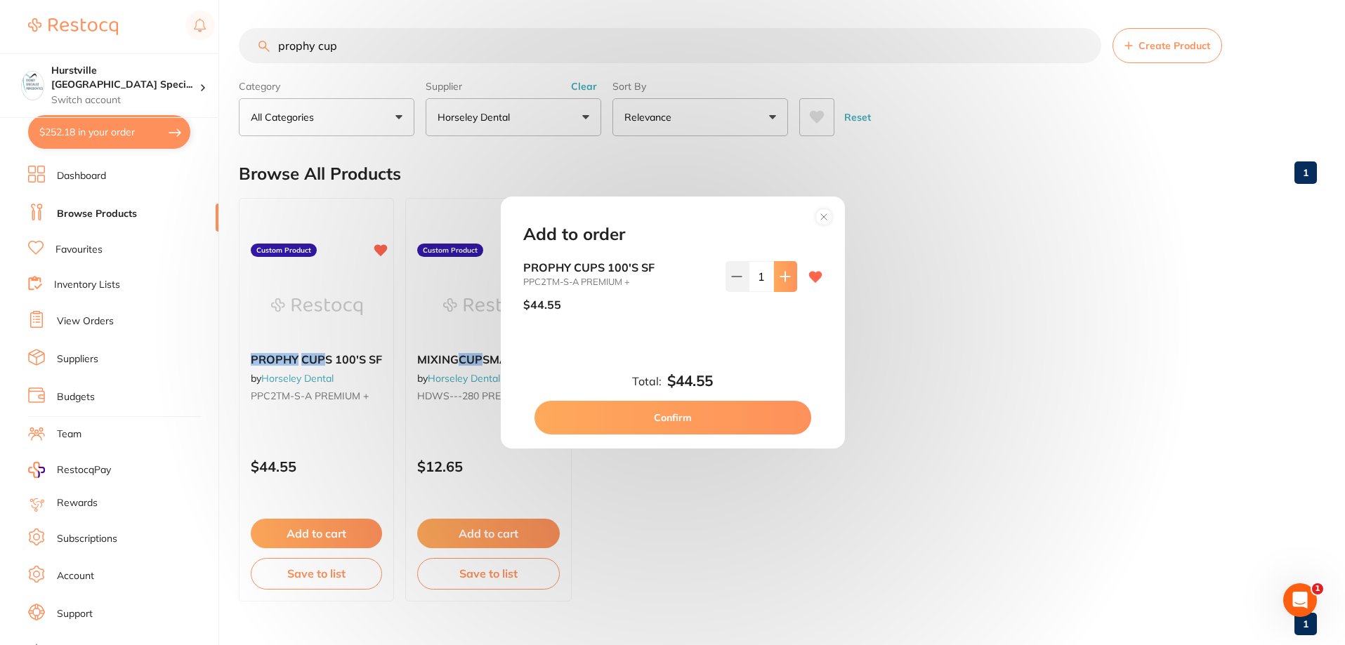
click at [784, 268] on button at bounding box center [785, 276] width 23 height 31
type input "3"
click at [751, 429] on button "Confirm" at bounding box center [672, 418] width 277 height 34
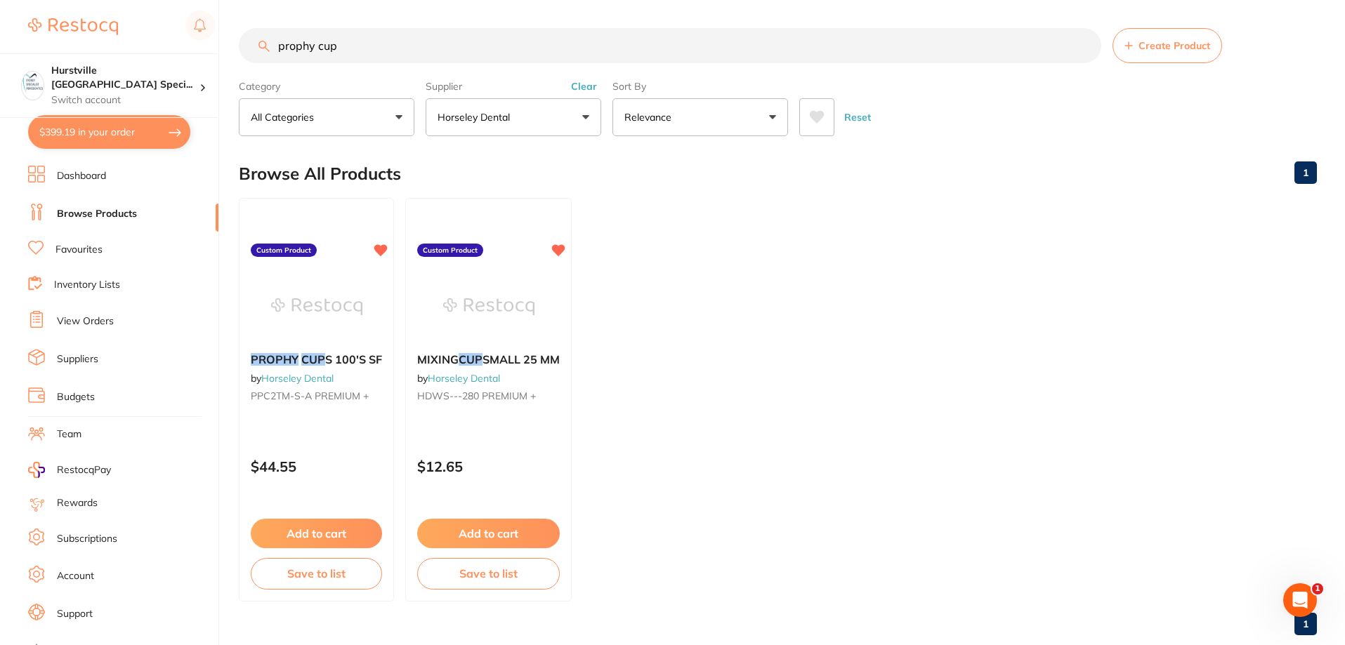
click at [140, 133] on button "$399.19 in your order" at bounding box center [109, 132] width 162 height 34
checkbox input "true"
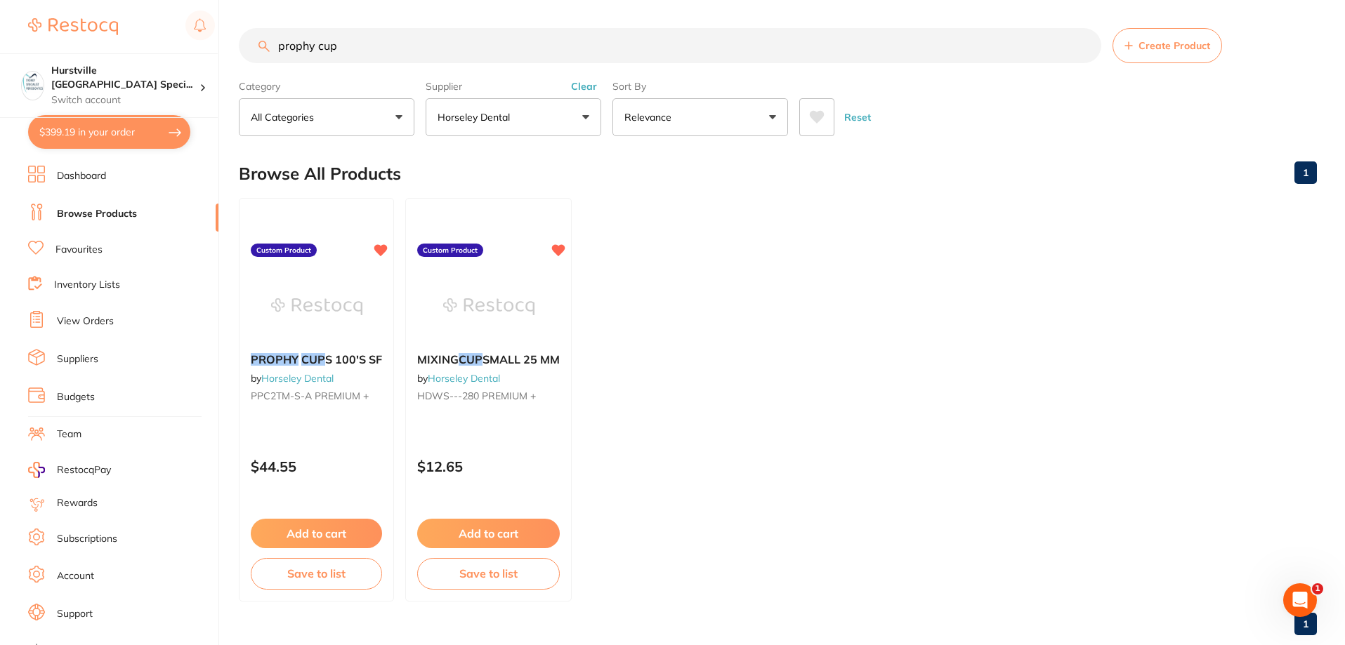
checkbox input "true"
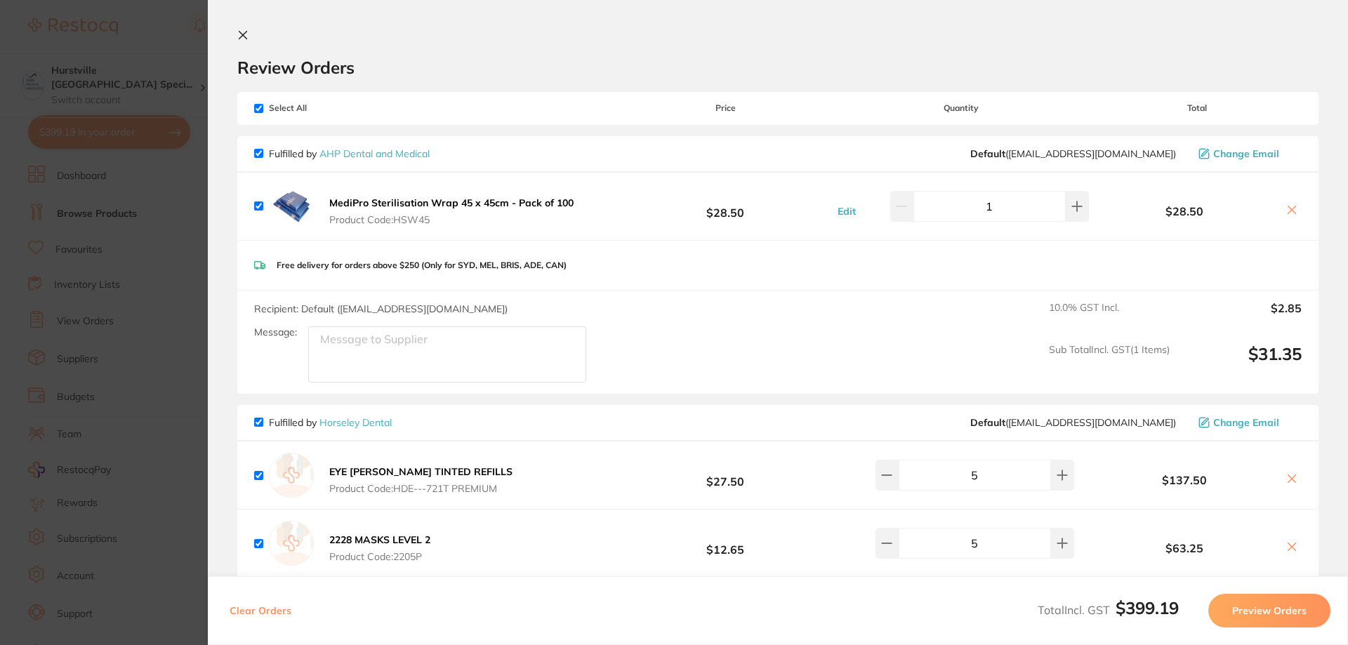
click at [1294, 211] on icon at bounding box center [1292, 209] width 11 height 11
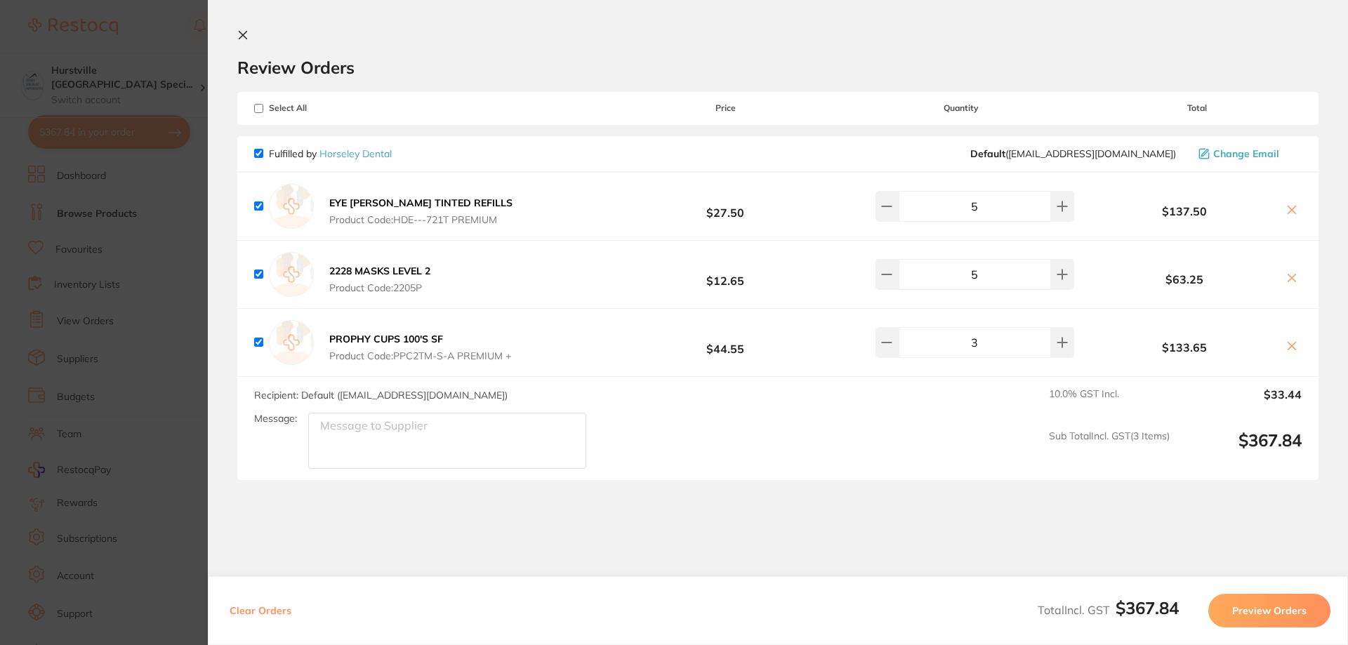
checkbox input "true"
click at [247, 34] on icon at bounding box center [242, 34] width 11 height 11
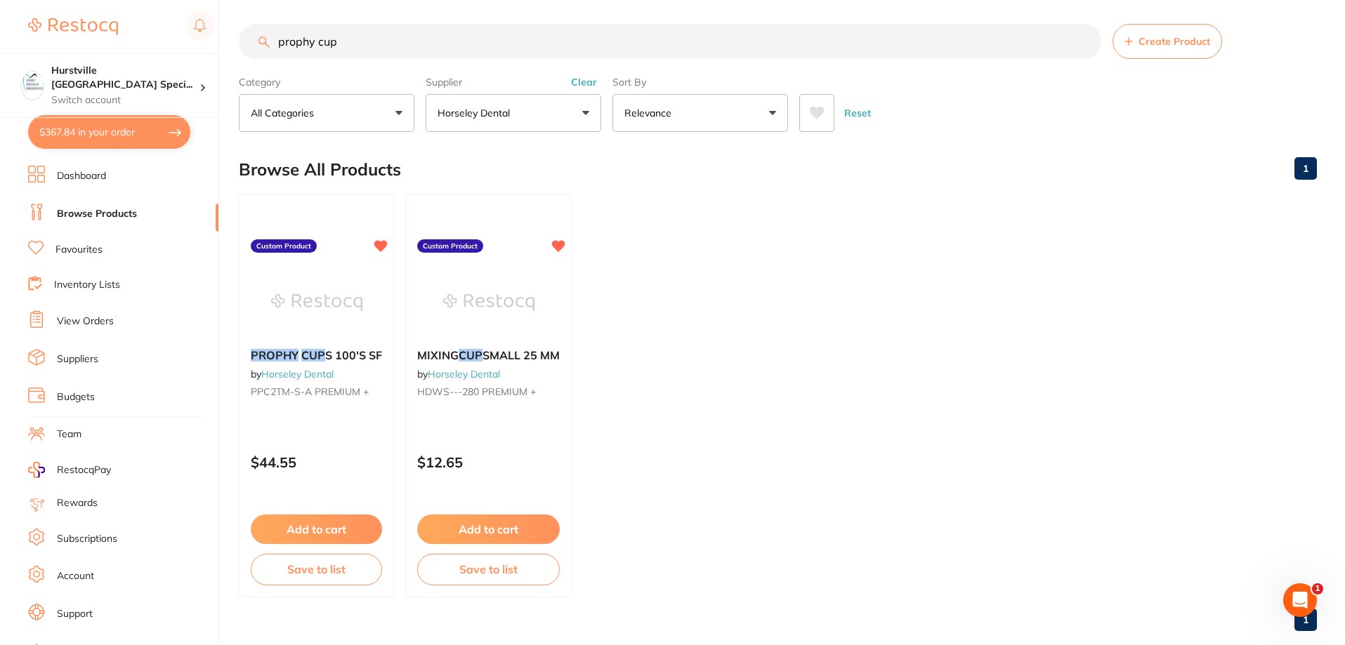
drag, startPoint x: 410, startPoint y: 39, endPoint x: 19, endPoint y: 42, distance: 391.2
click at [19, 42] on div "$367.84 Hurstville [GEOGRAPHIC_DATA] Speci... Switch account Hurstville [GEOGRA…" at bounding box center [672, 318] width 1345 height 645
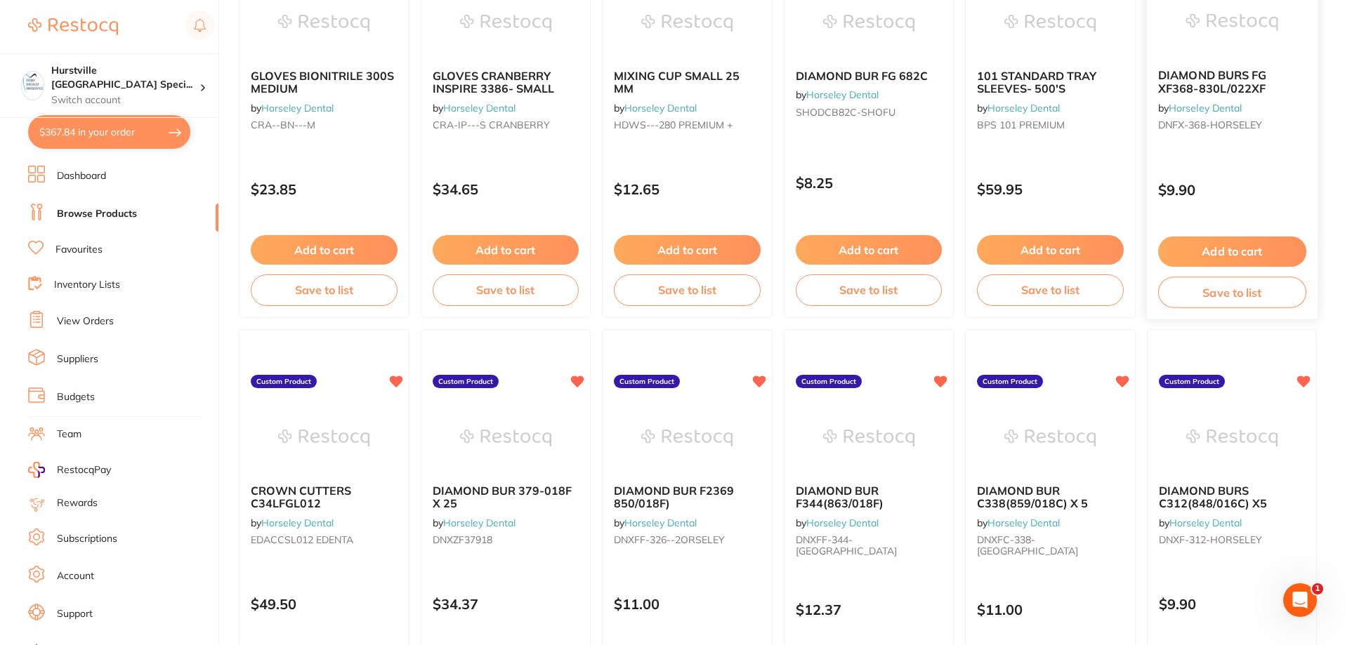
scroll to position [1124, 0]
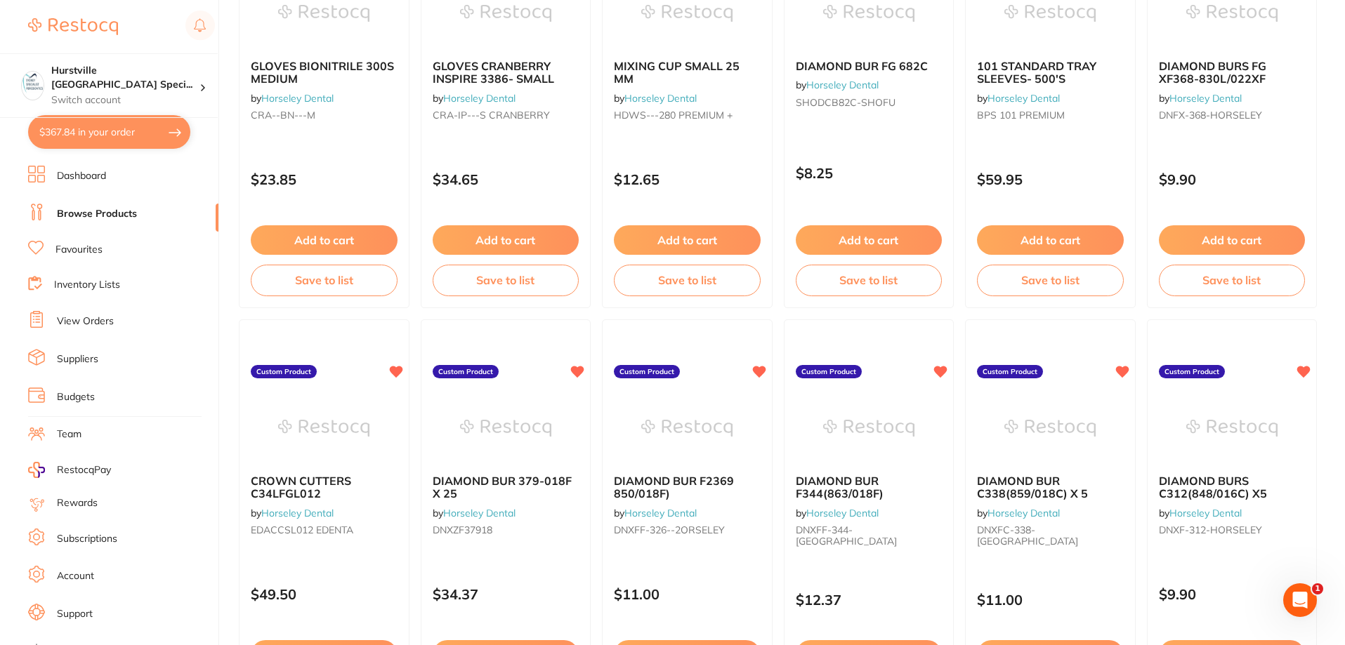
click at [1296, 591] on icon "Open Intercom Messenger" at bounding box center [1300, 600] width 23 height 23
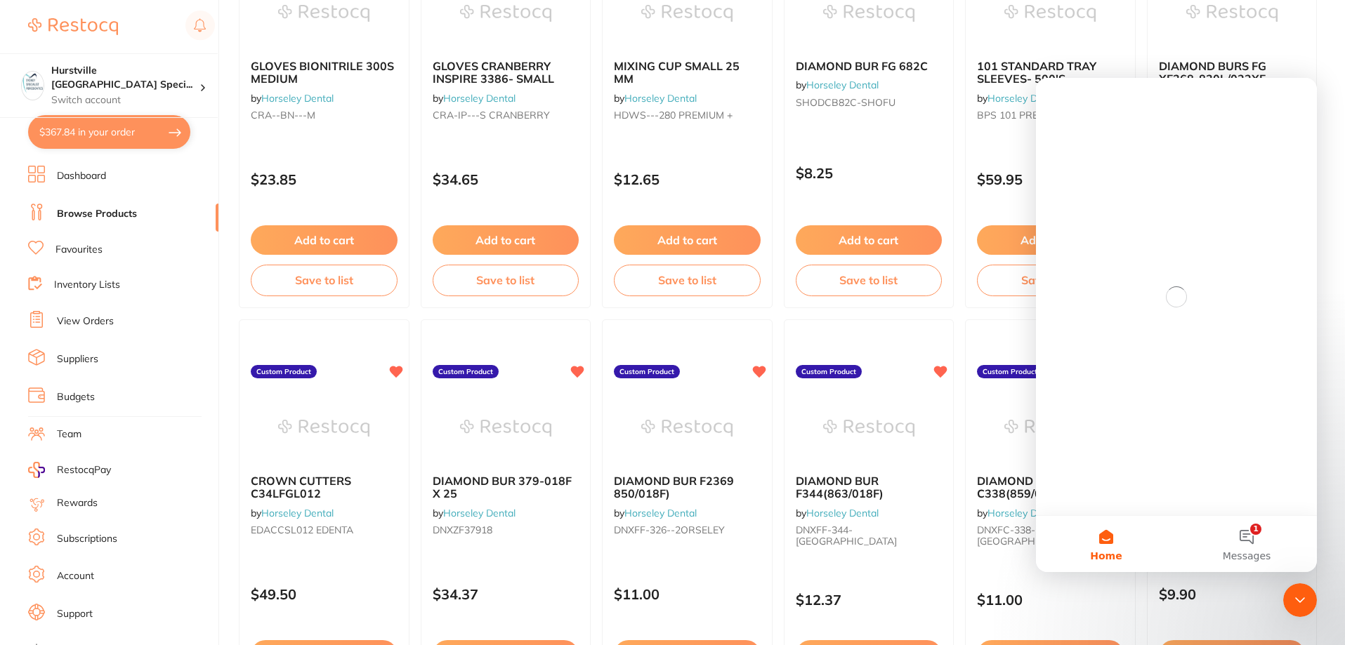
scroll to position [0, 0]
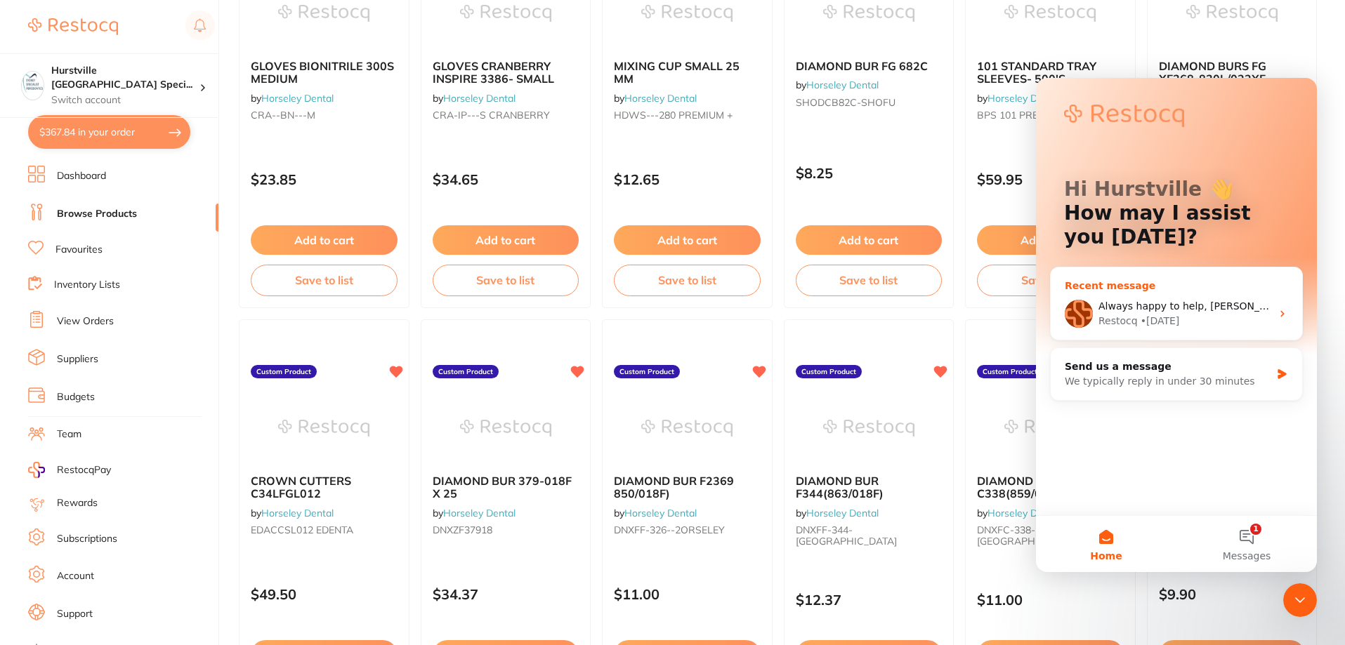
click at [1159, 305] on span "Always happy to help, [PERSON_NAME]! Have a good one as well 😊" at bounding box center [1265, 306] width 334 height 11
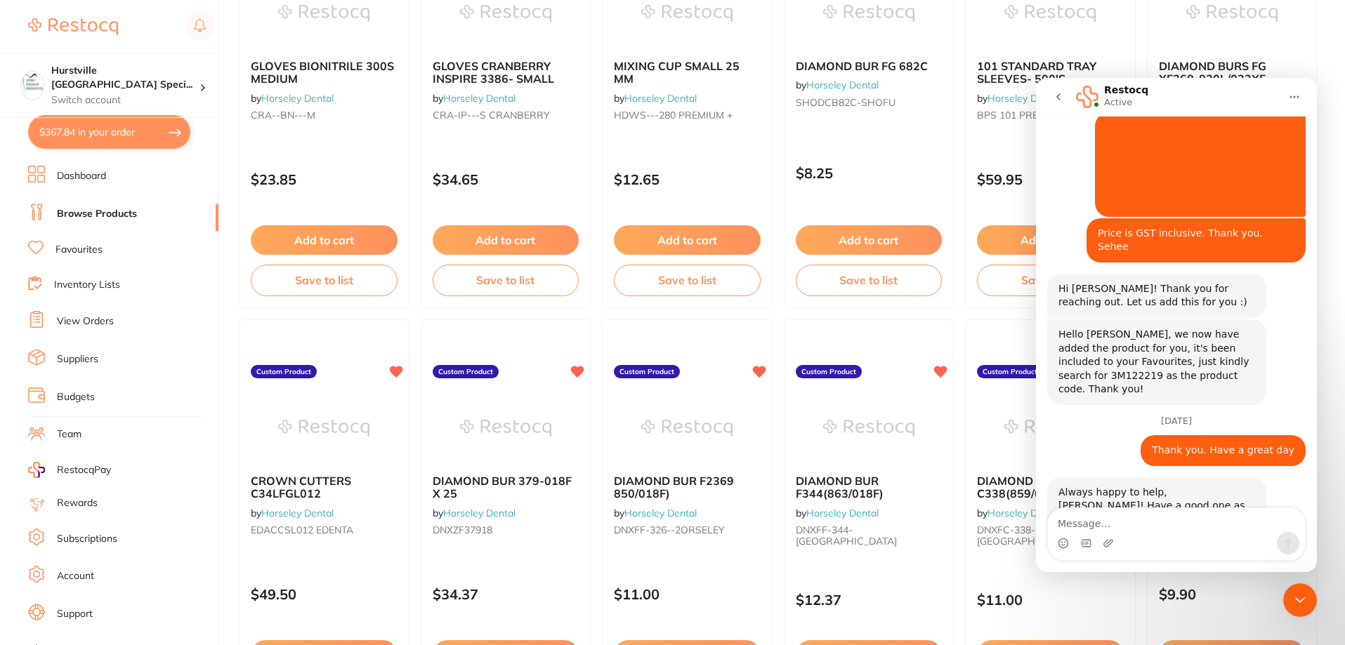
scroll to position [126, 0]
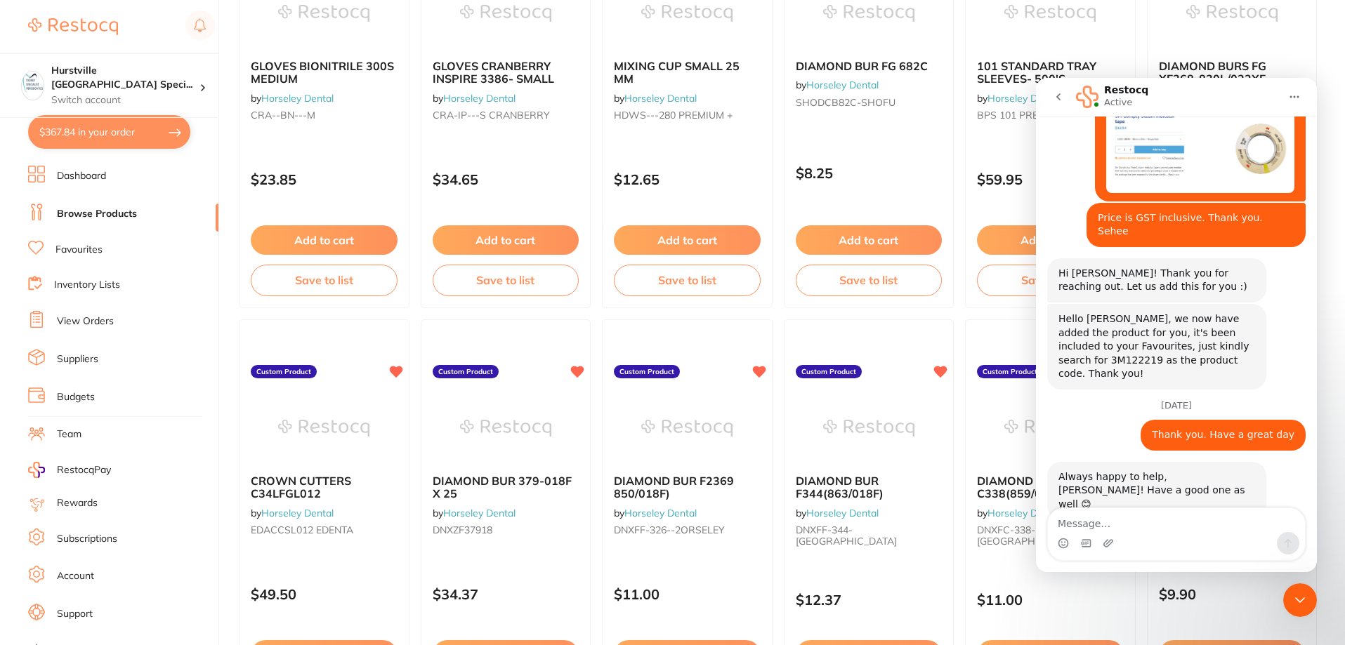
click at [1298, 587] on div "Close Intercom Messenger" at bounding box center [1300, 601] width 34 height 34
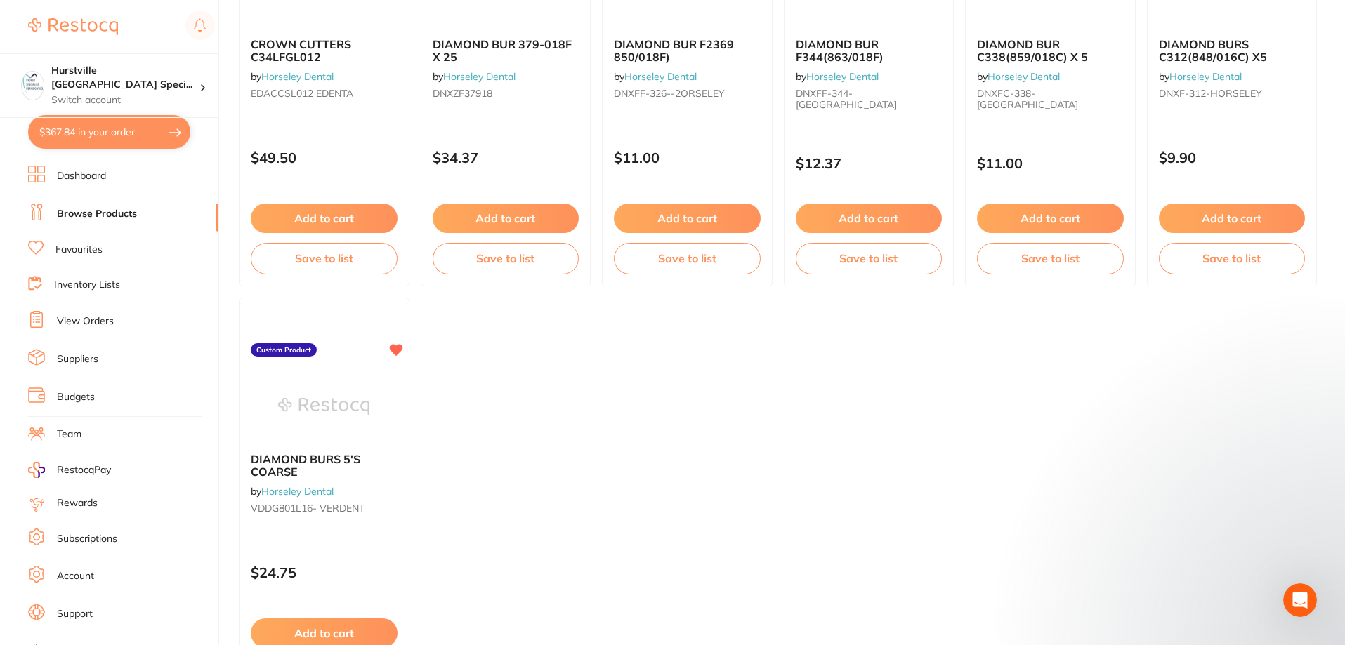
scroll to position [1690, 0]
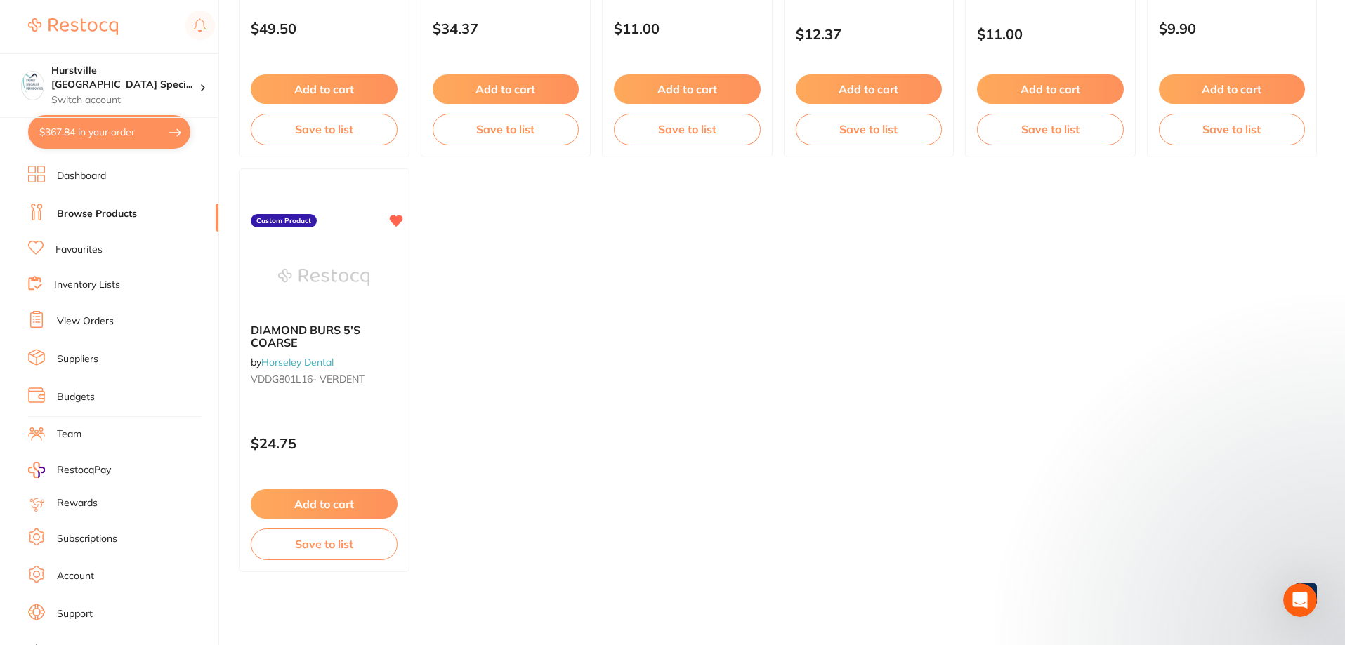
click at [81, 125] on button "$367.84 in your order" at bounding box center [109, 132] width 162 height 34
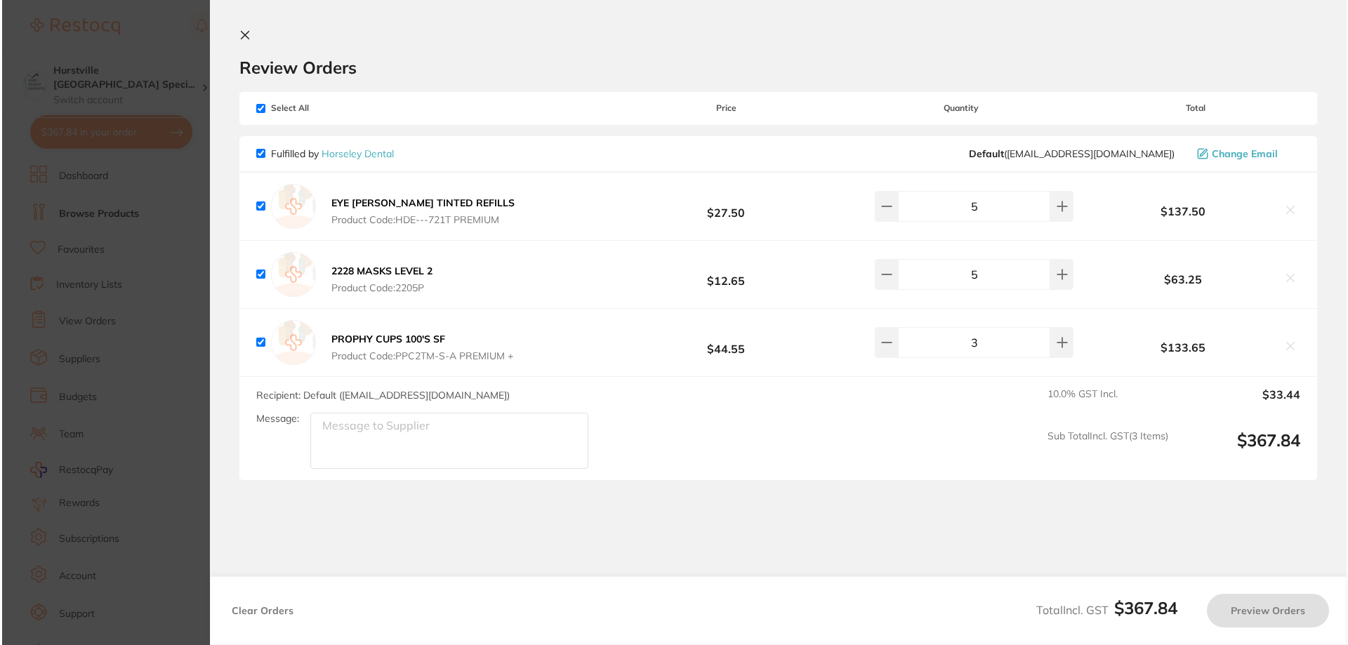
scroll to position [0, 0]
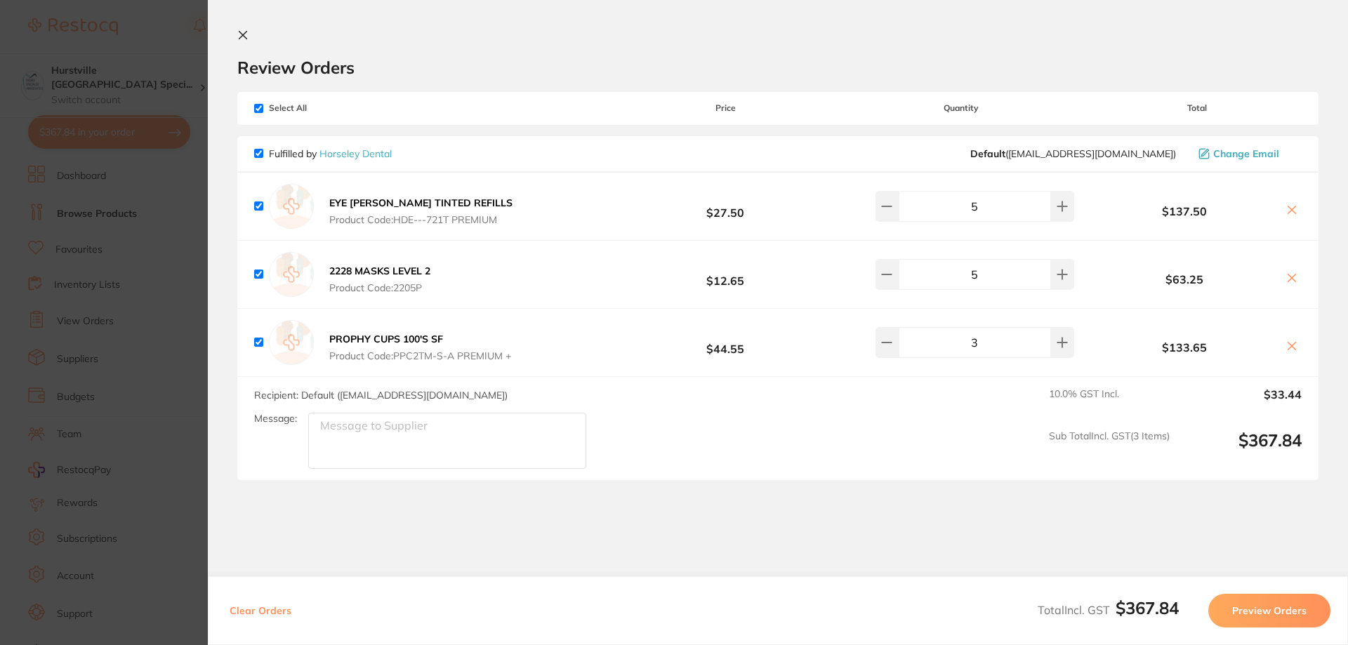
click at [1263, 611] on button "Preview Orders" at bounding box center [1270, 611] width 122 height 34
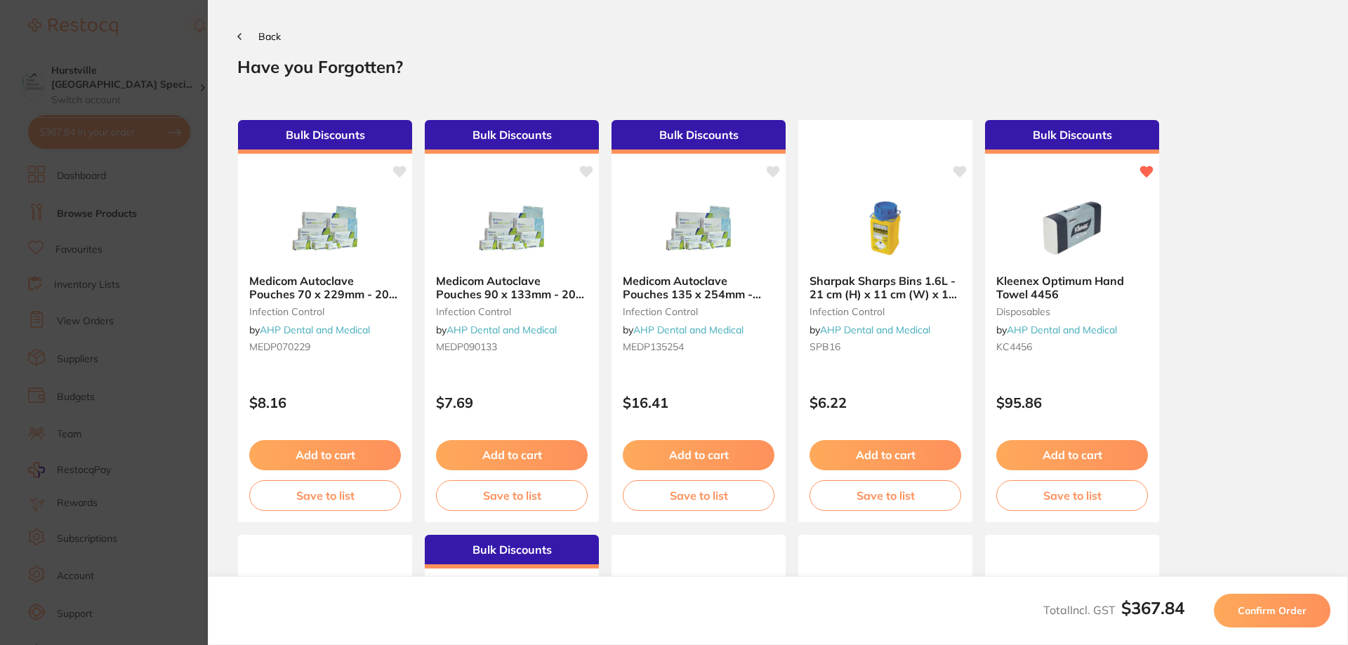
click at [1254, 615] on span "Confirm Order" at bounding box center [1272, 611] width 69 height 13
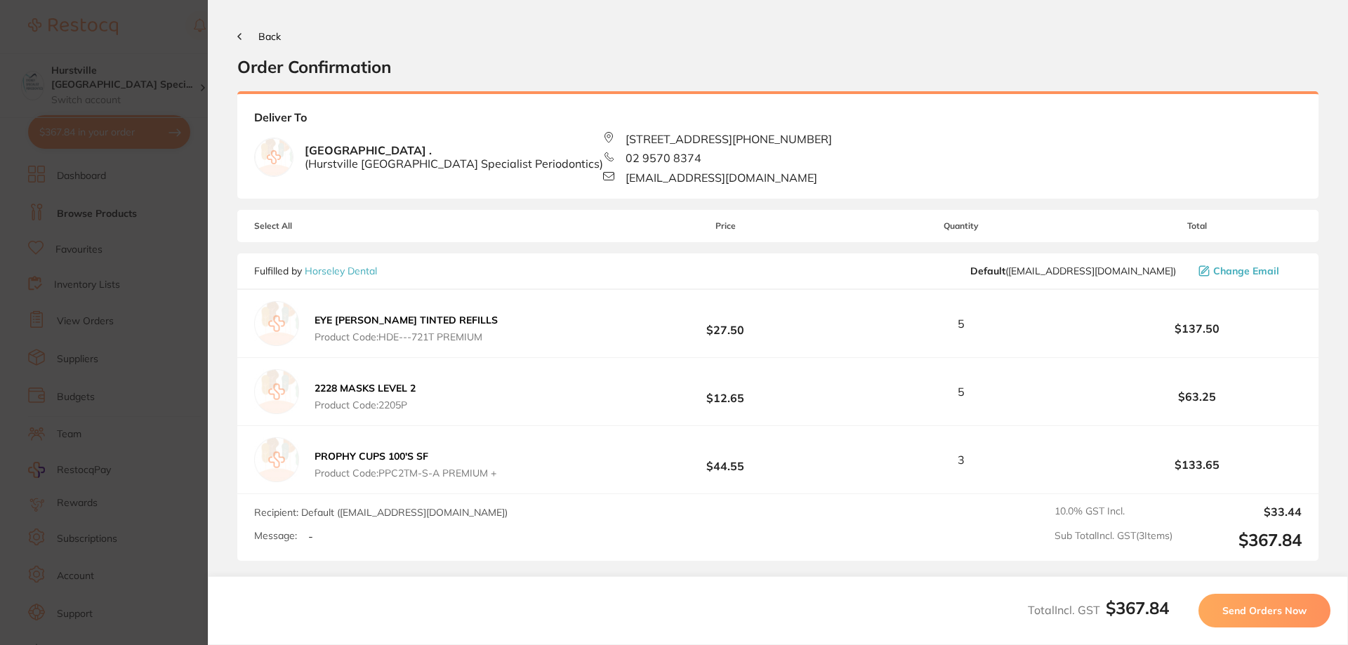
click at [1263, 610] on span "Send Orders Now" at bounding box center [1265, 611] width 84 height 13
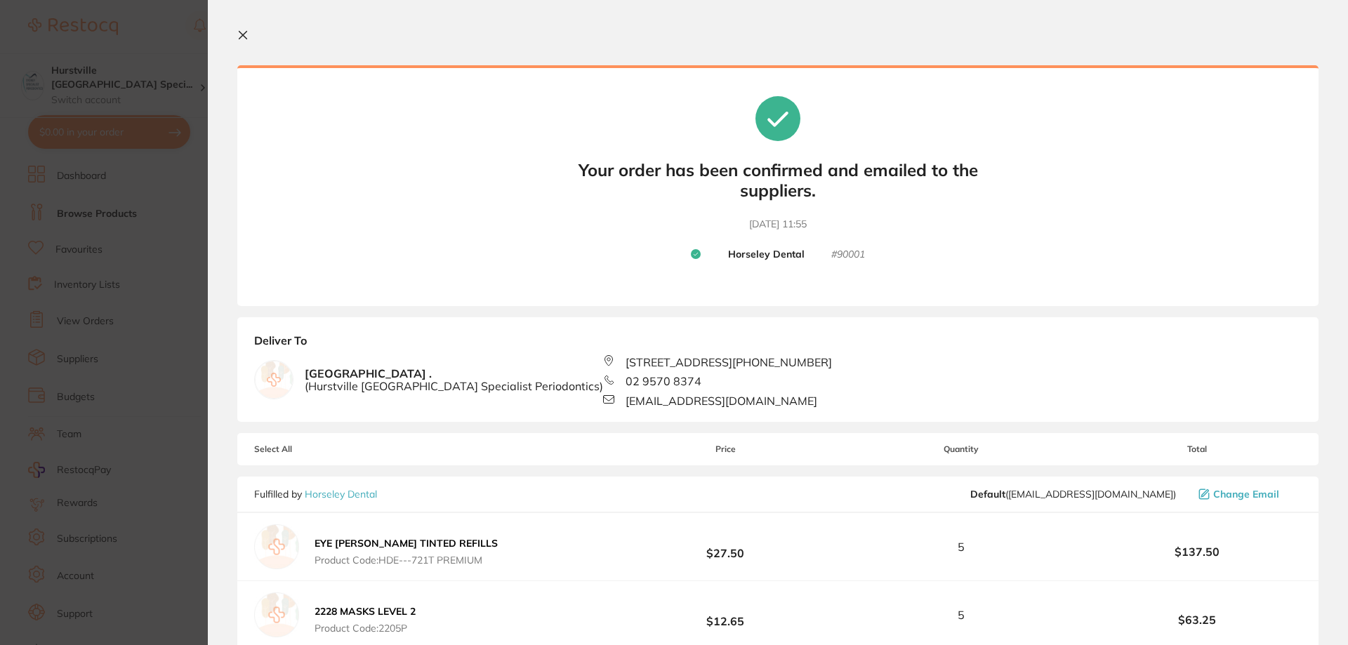
click at [237, 37] on icon at bounding box center [242, 34] width 11 height 11
